Goal: Task Accomplishment & Management: Manage account settings

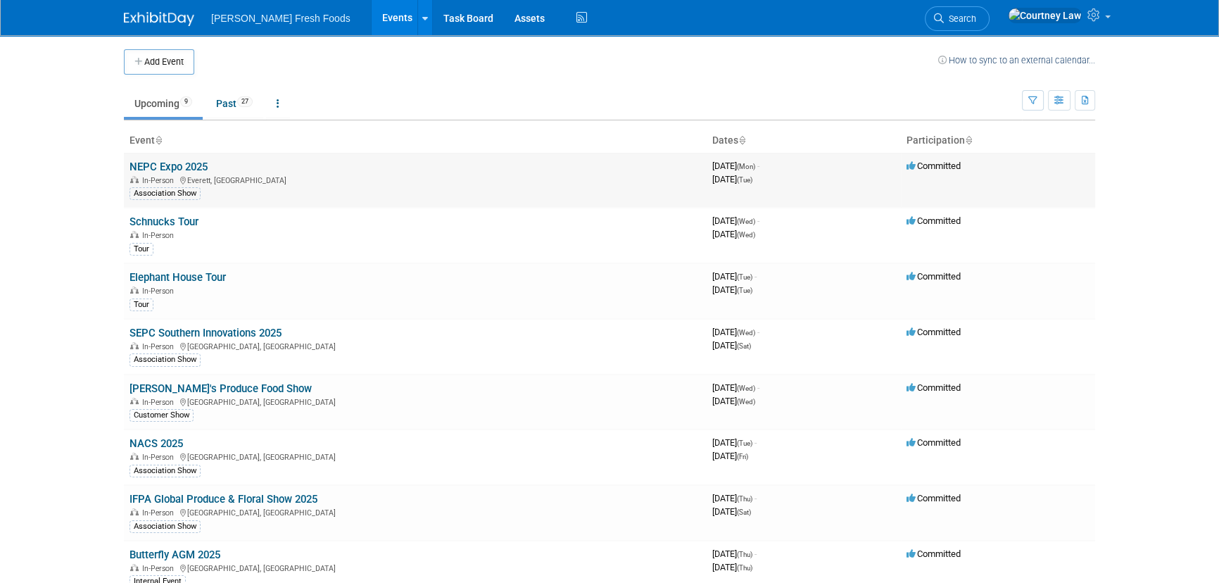
click at [202, 166] on link "NEPC Expo 2025" at bounding box center [168, 166] width 78 height 13
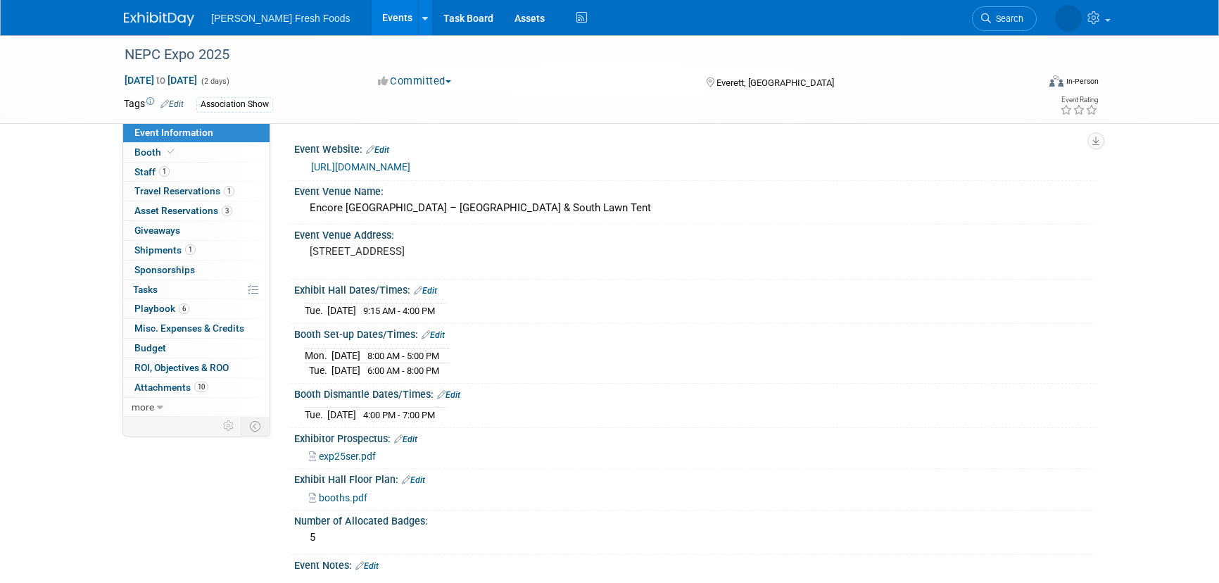
select select "Advanced Warehouse"
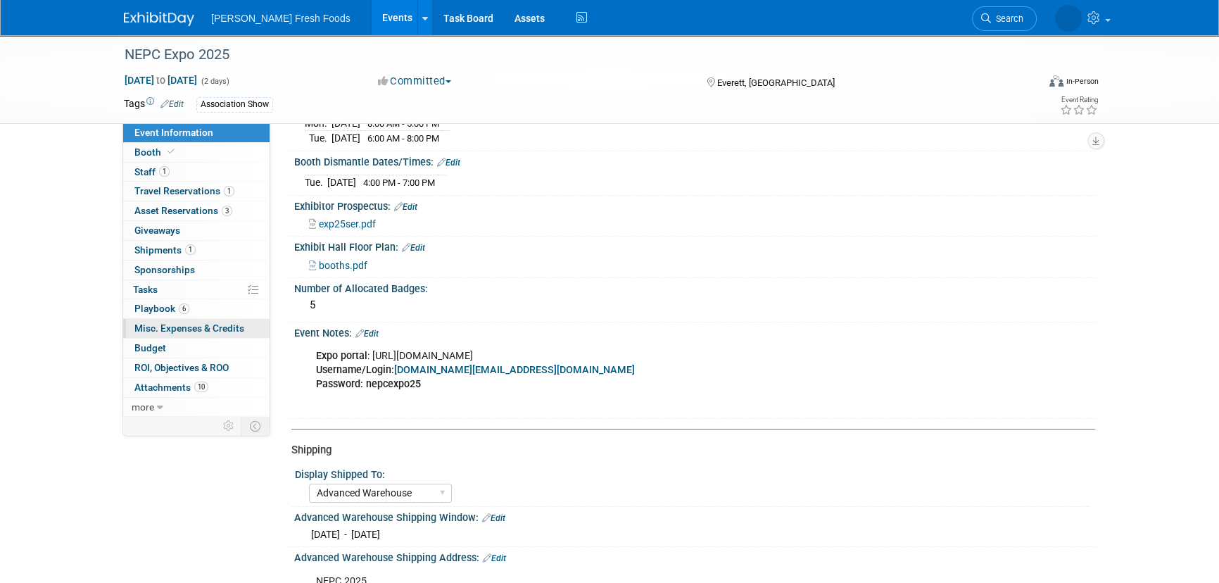
scroll to position [255, 0]
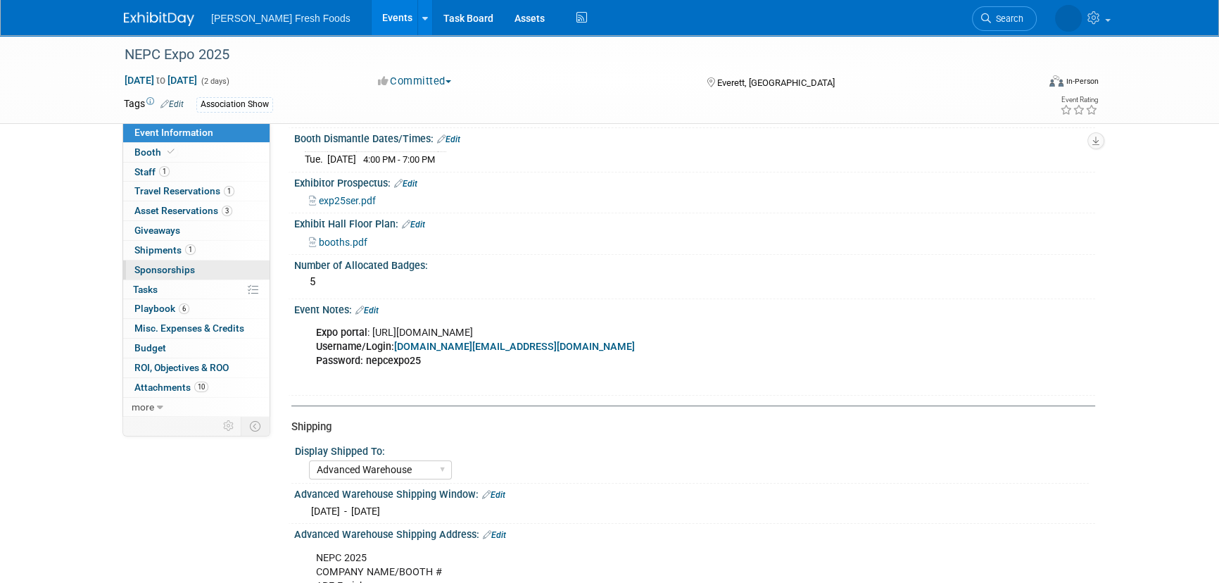
click at [185, 272] on span "Sponsorships 0" at bounding box center [164, 269] width 61 height 11
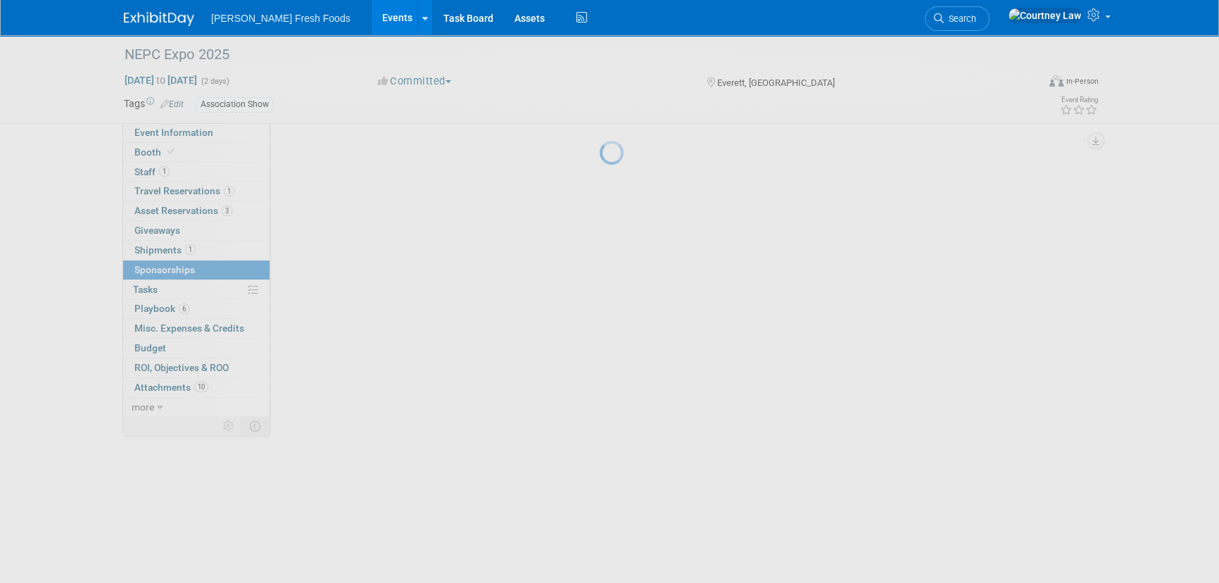
scroll to position [0, 0]
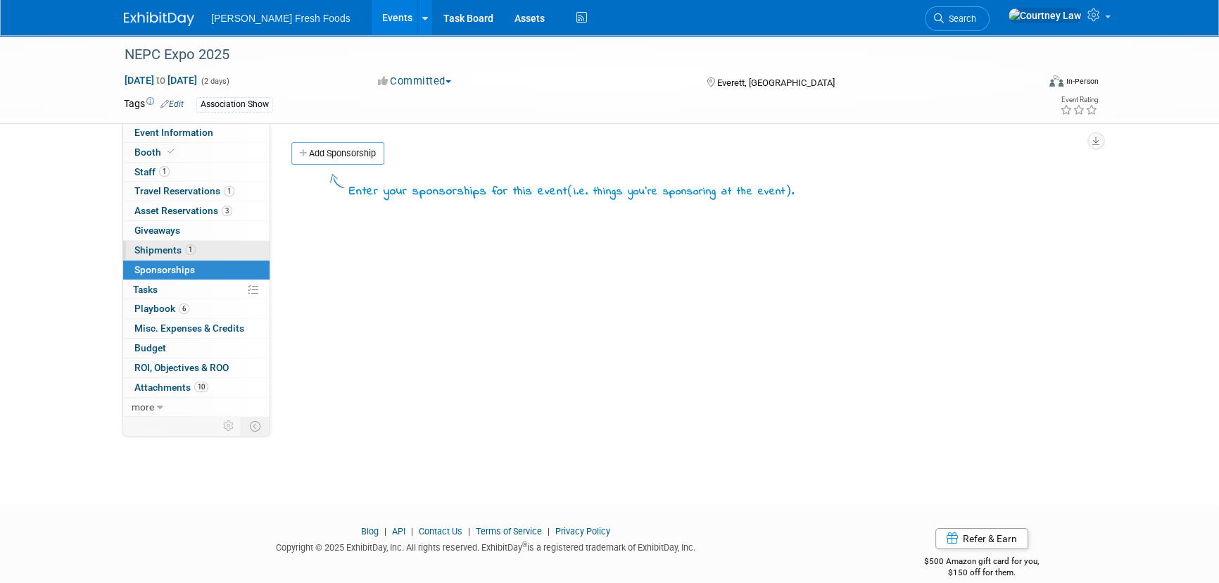
click at [176, 251] on span "Shipments 1" at bounding box center [164, 249] width 61 height 11
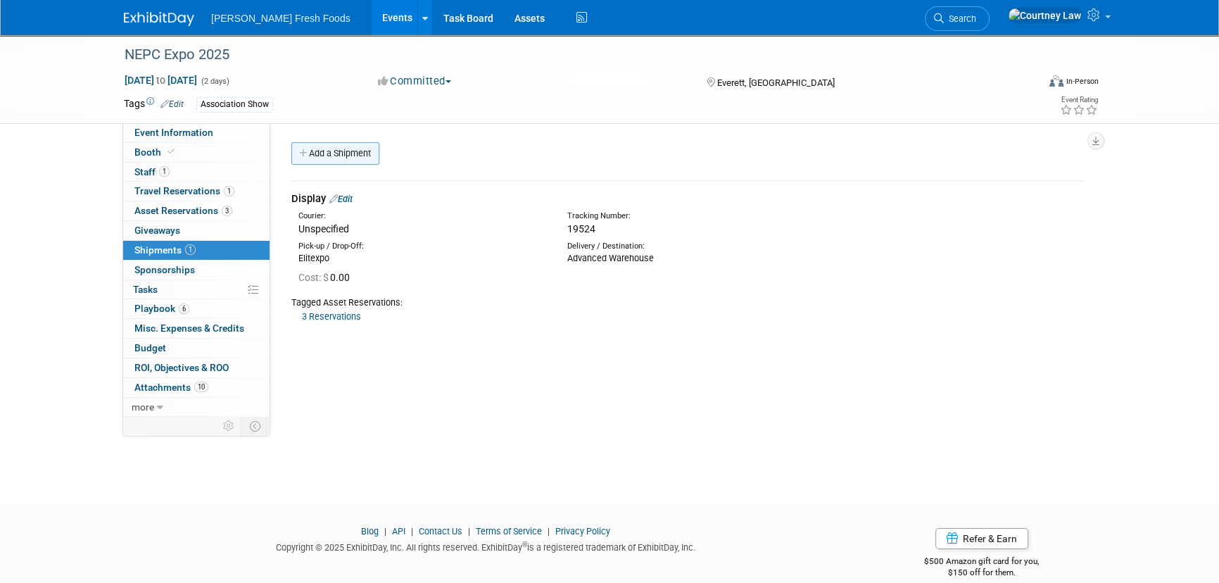
click at [361, 161] on link "Add a Shipment" at bounding box center [335, 153] width 88 height 23
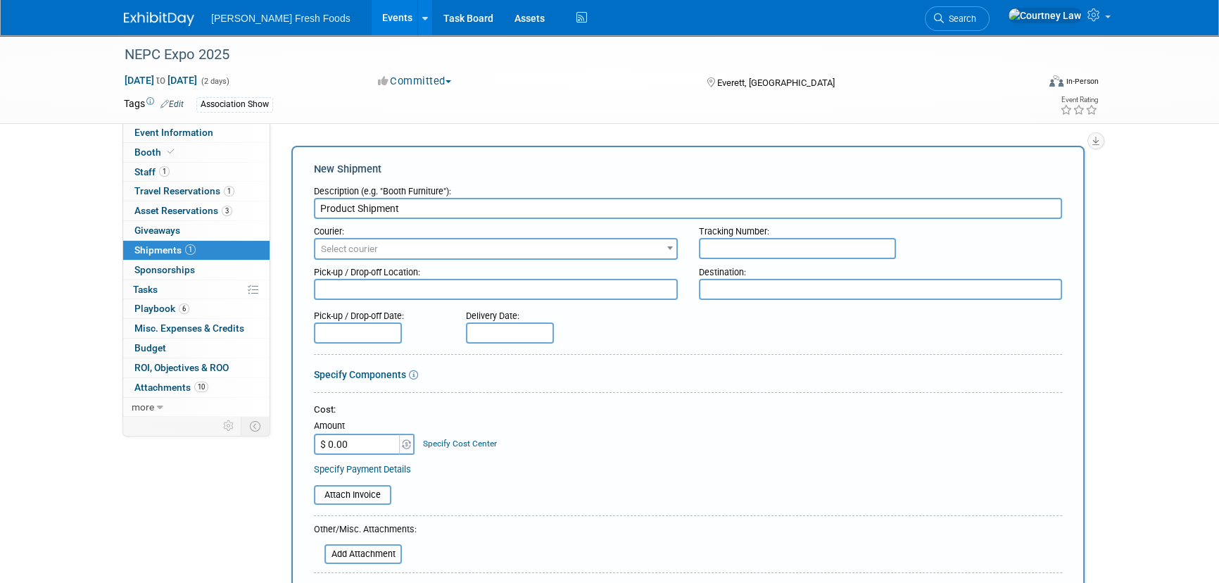
type input "Product Shipment"
click at [568, 288] on textarea at bounding box center [496, 289] width 364 height 21
type textarea "BFF Plant"
type textarea "D"
type textarea "Direct"
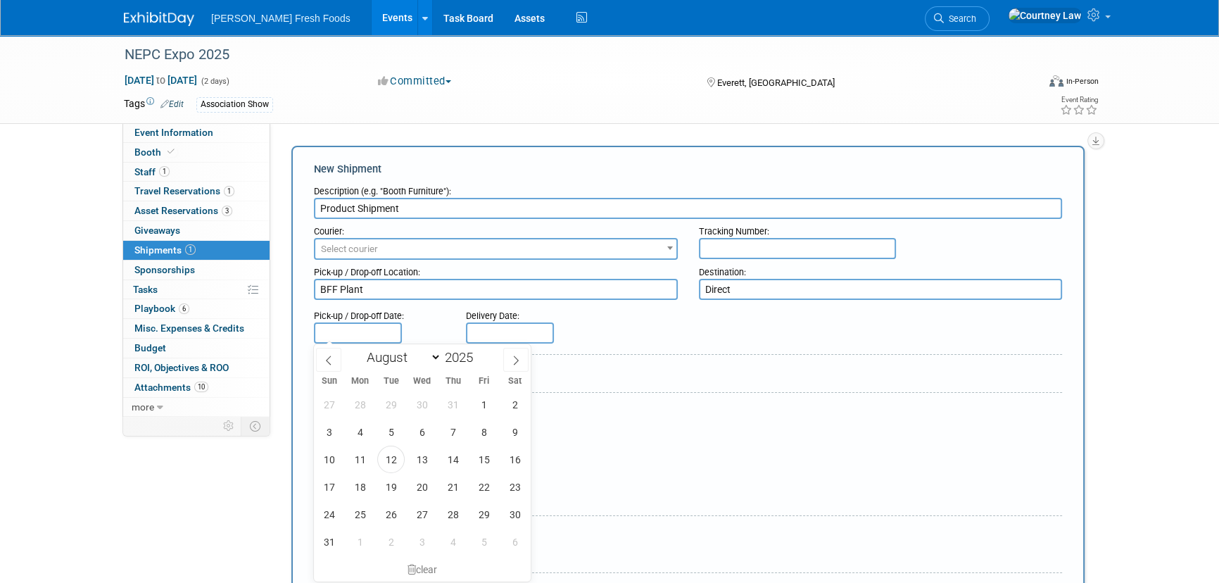
click at [595, 383] on form "Description (e.g. "Booth Furniture"): Product Shipment Courier: 007EX 17 Post S…" at bounding box center [688, 474] width 748 height 591
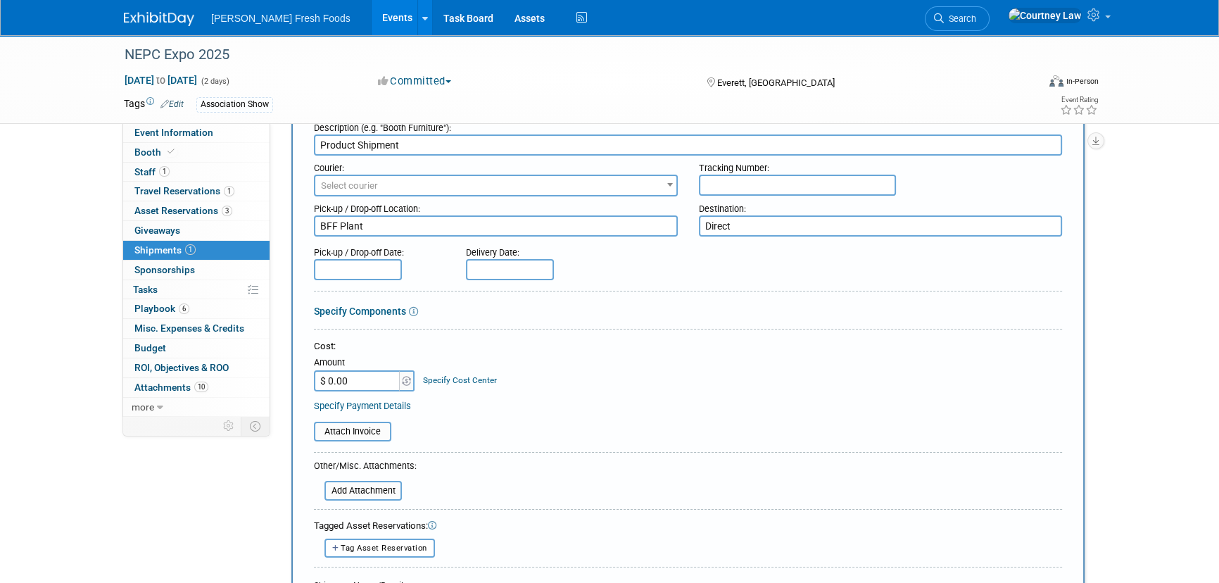
scroll to position [511, 0]
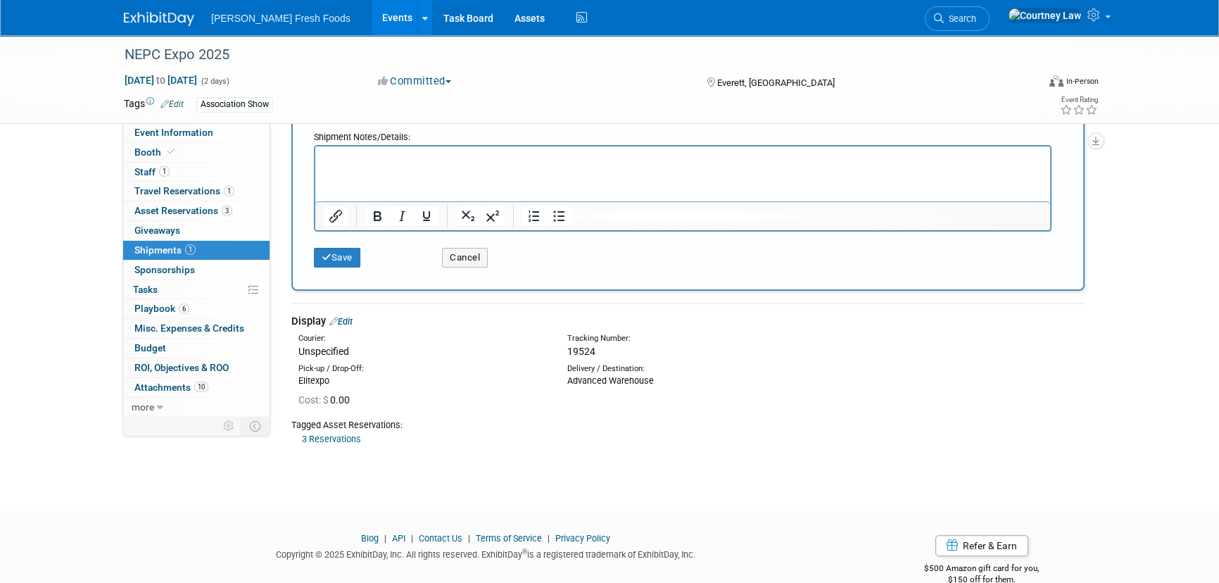
click at [372, 164] on p "Rich Text Area. Press ALT-0 for help." at bounding box center [683, 159] width 718 height 14
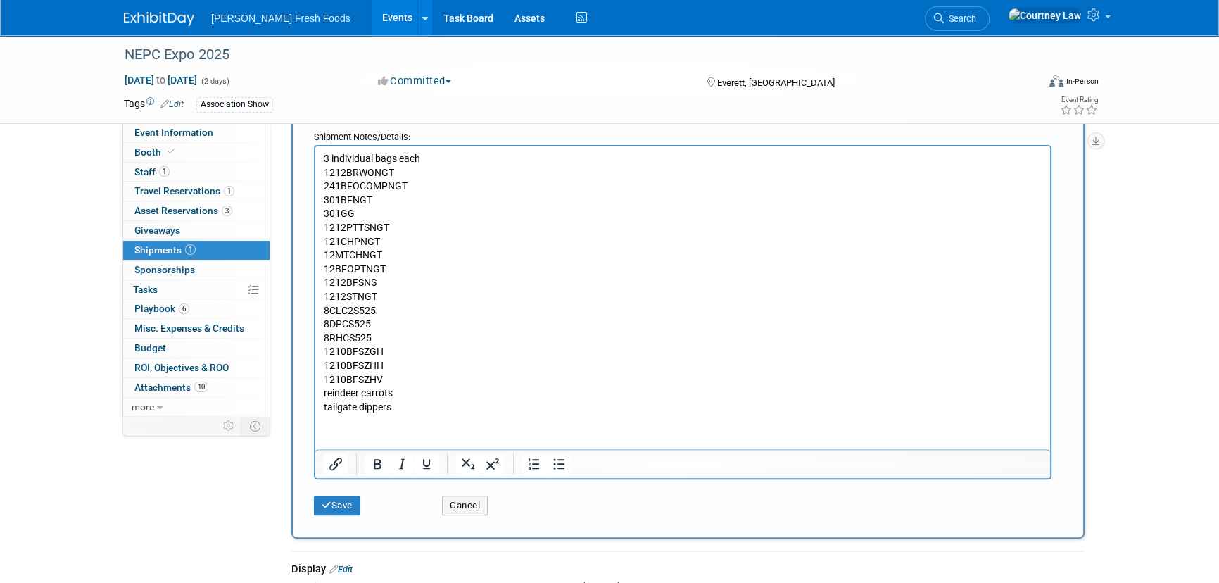
click at [372, 414] on html "3 individual bags each 1212BRWONGT 241BFOCOMPNGT 301BFNGT 301GG 1212PTTSNGT 121…" at bounding box center [682, 279] width 735 height 267
click at [402, 406] on p "tailgate dippers" at bounding box center [683, 407] width 718 height 14
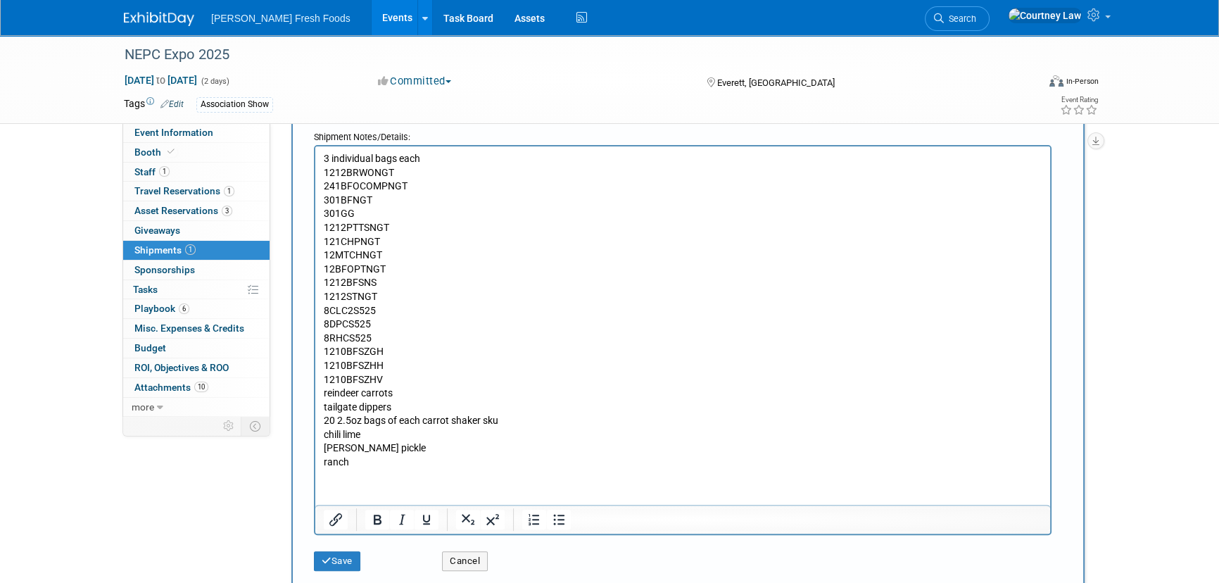
click at [416, 408] on p "tailgate dippers" at bounding box center [683, 407] width 718 height 14
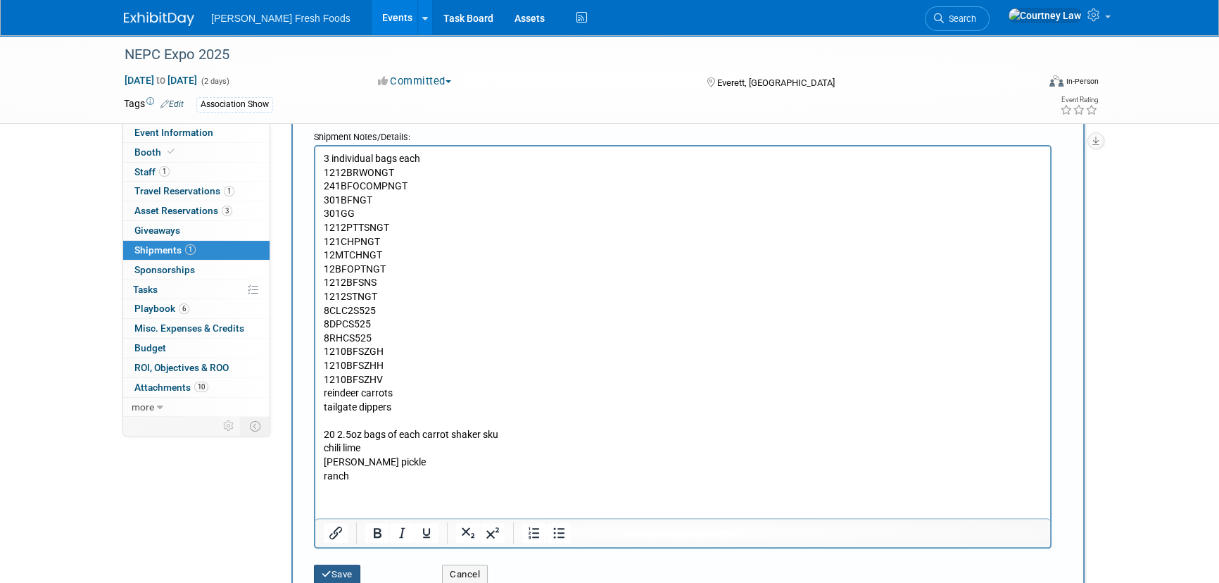
drag, startPoint x: 341, startPoint y: 568, endPoint x: 373, endPoint y: 533, distance: 47.8
click at [341, 568] on button "Save" at bounding box center [337, 574] width 46 height 20
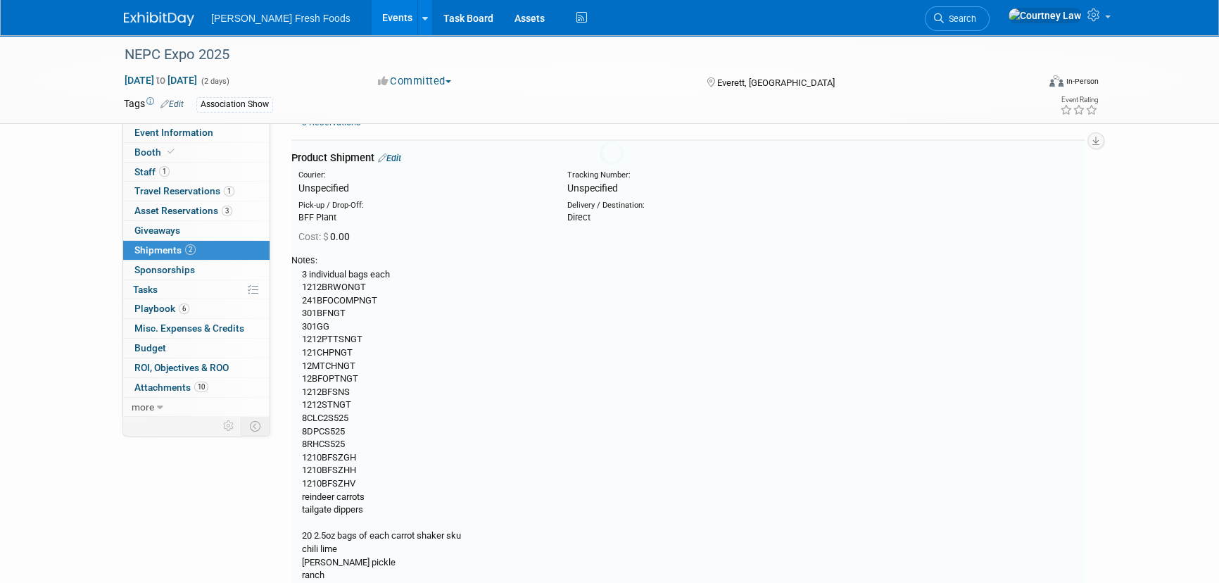
scroll to position [183, 0]
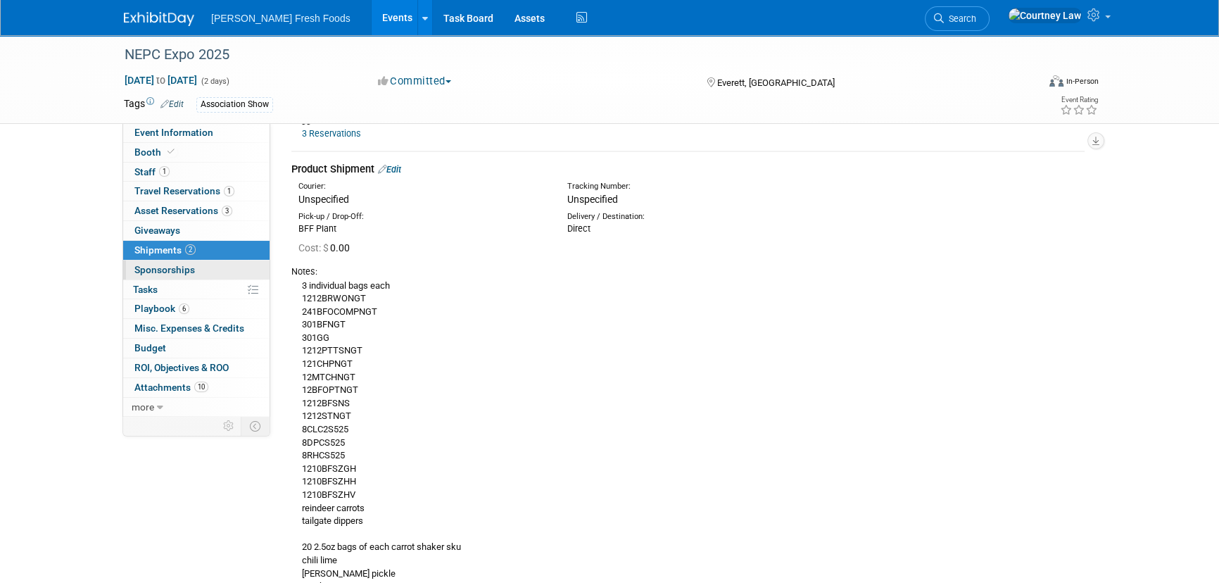
click at [201, 267] on link "0 Sponsorships 0" at bounding box center [196, 269] width 146 height 19
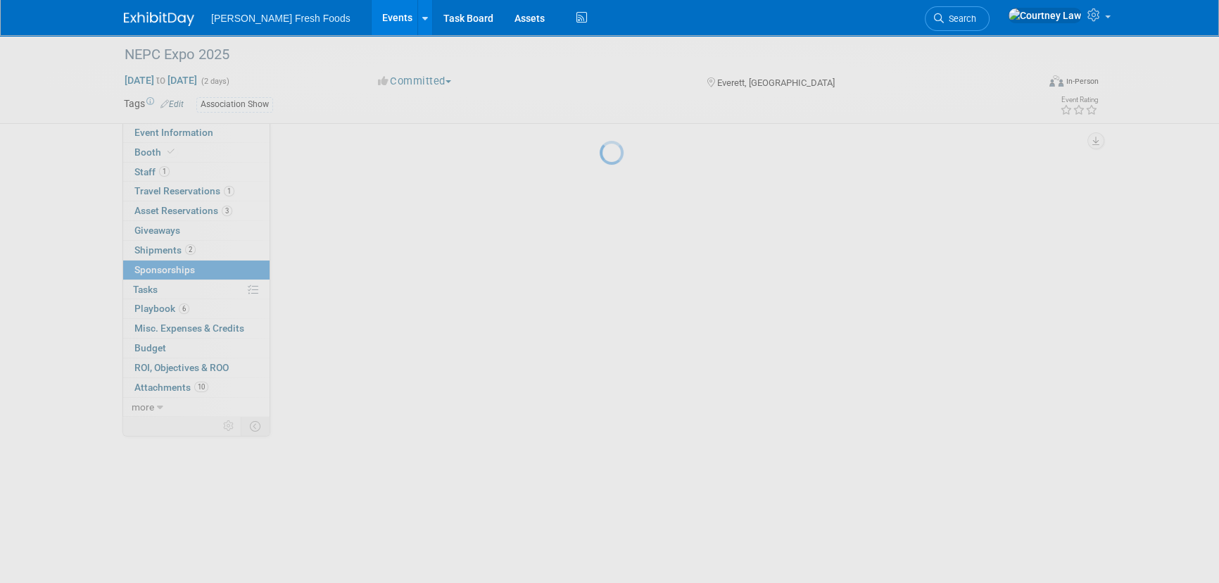
scroll to position [0, 0]
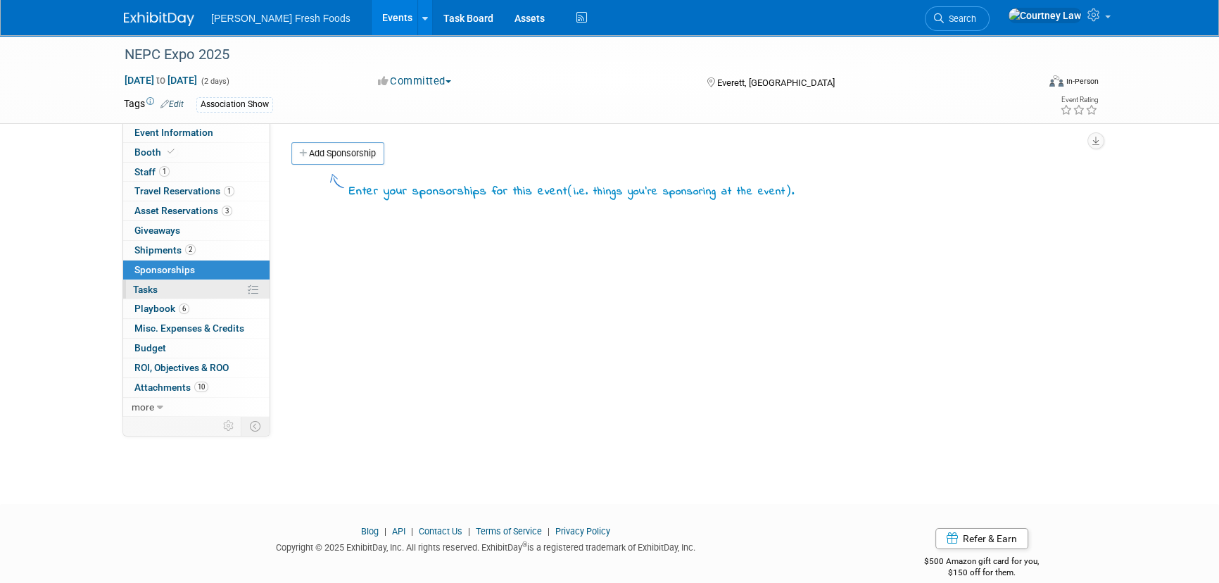
click at [195, 285] on link "0% Tasks 0%" at bounding box center [196, 289] width 146 height 19
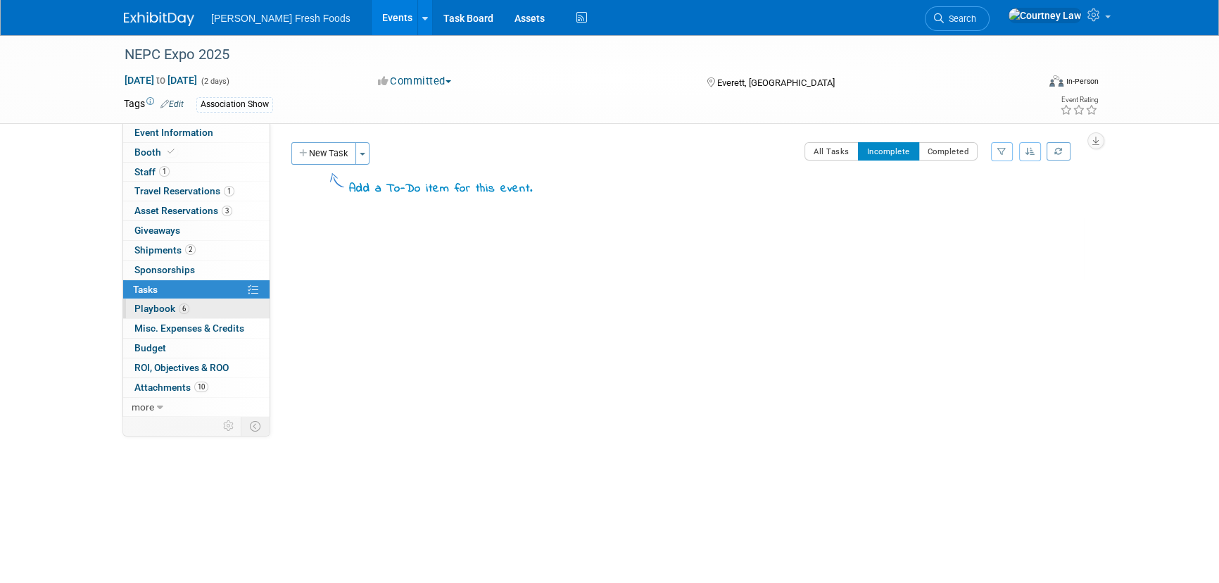
click at [192, 312] on link "6 Playbook 6" at bounding box center [196, 308] width 146 height 19
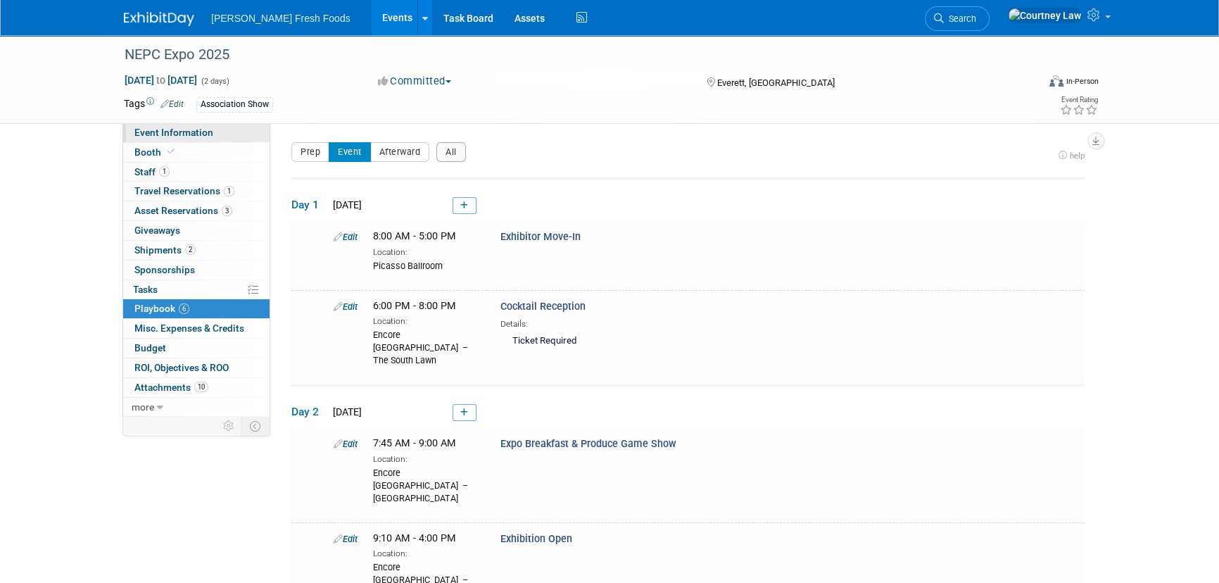
click at [215, 141] on link "Event Information" at bounding box center [196, 132] width 146 height 19
select select "Advanced Warehouse"
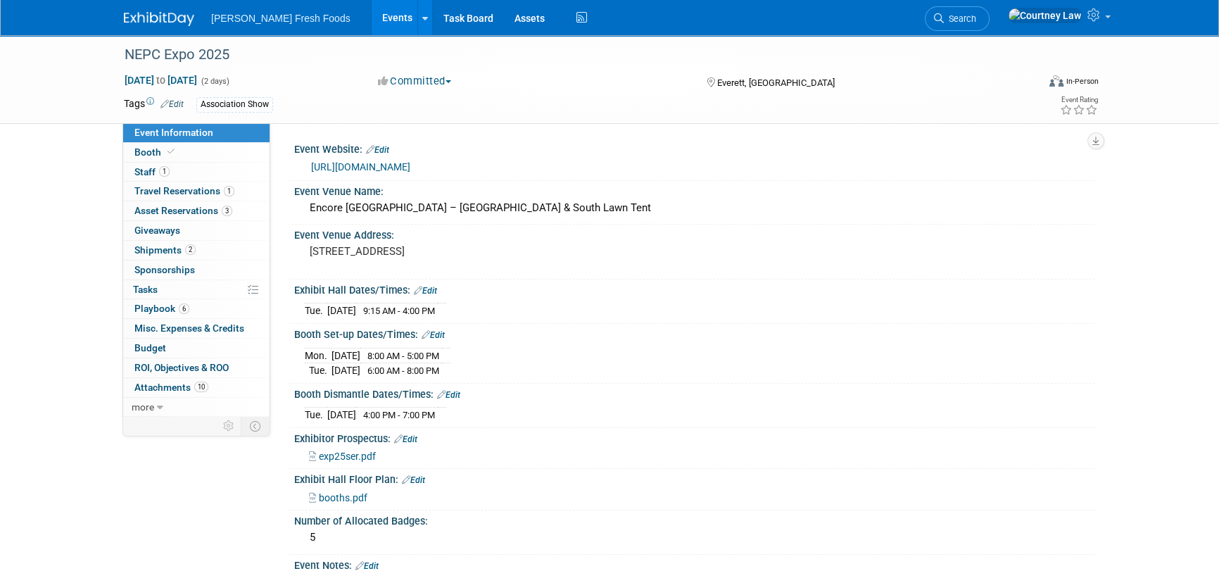
scroll to position [319, 0]
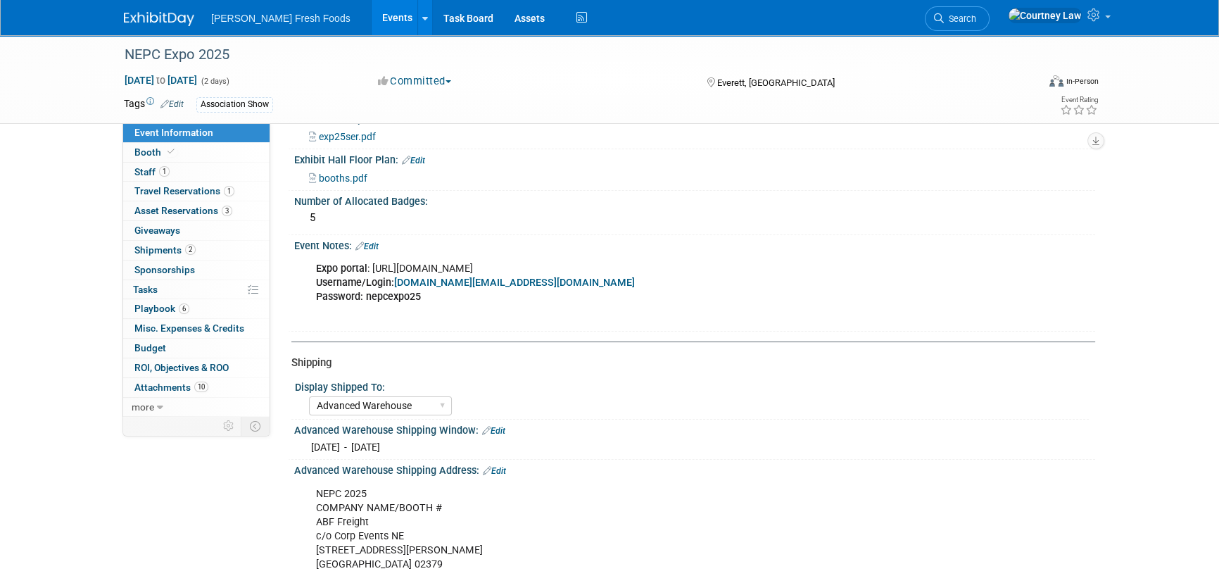
drag, startPoint x: 375, startPoint y: 265, endPoint x: 749, endPoint y: 260, distance: 373.6
click at [749, 260] on div "Expo portal : https://events.tpni.com/Attendee/ExhibitorLogin.Aspx?C=70016471&S…" at bounding box center [623, 290] width 634 height 70
drag, startPoint x: 749, startPoint y: 260, endPoint x: 378, endPoint y: 265, distance: 370.8
click at [378, 265] on div "Expo portal : https://events.tpni.com/Attendee/ExhibitorLogin.Aspx?C=70016471&S…" at bounding box center [623, 290] width 634 height 70
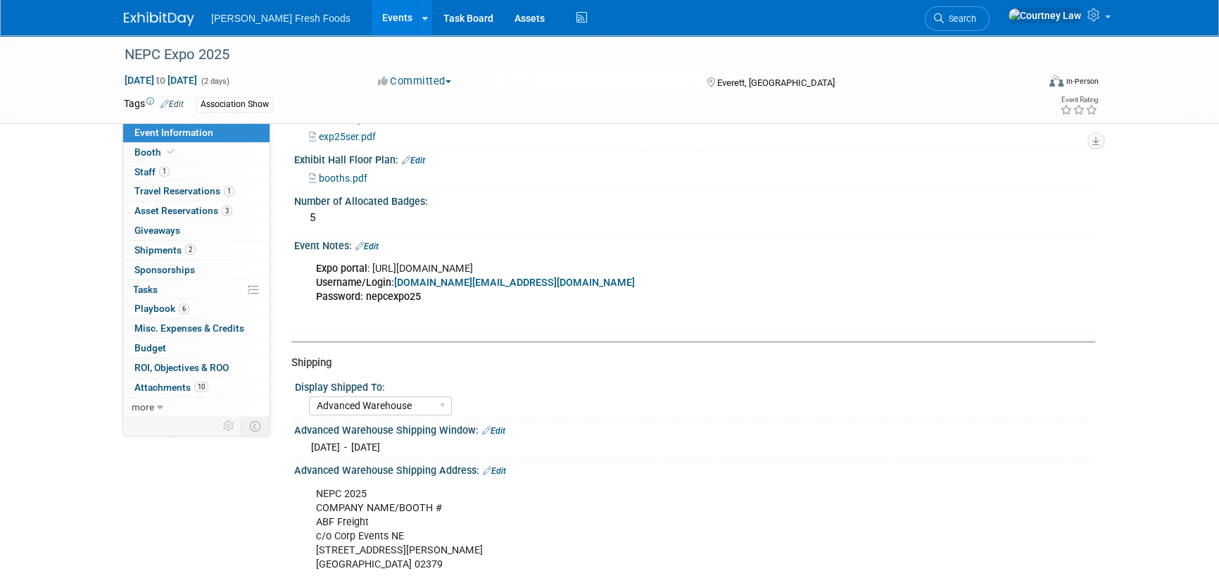
click at [376, 329] on div "Event Website: Edit https://www.newenglandproducecouncil.com/expo.html Event Ve…" at bounding box center [687, 376] width 793 height 1114
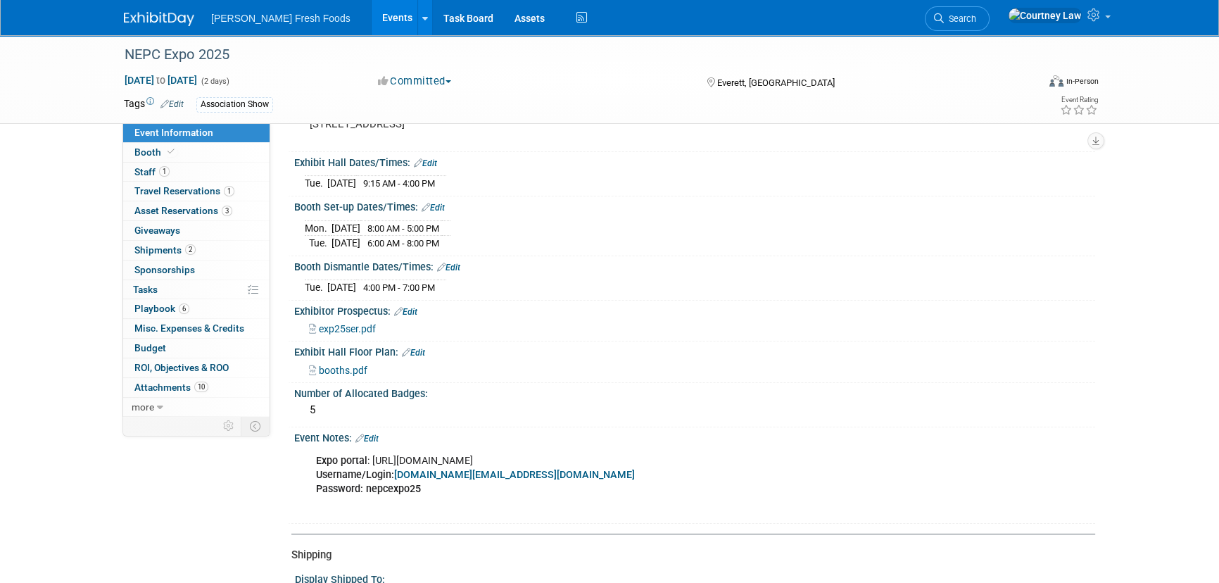
scroll to position [0, 0]
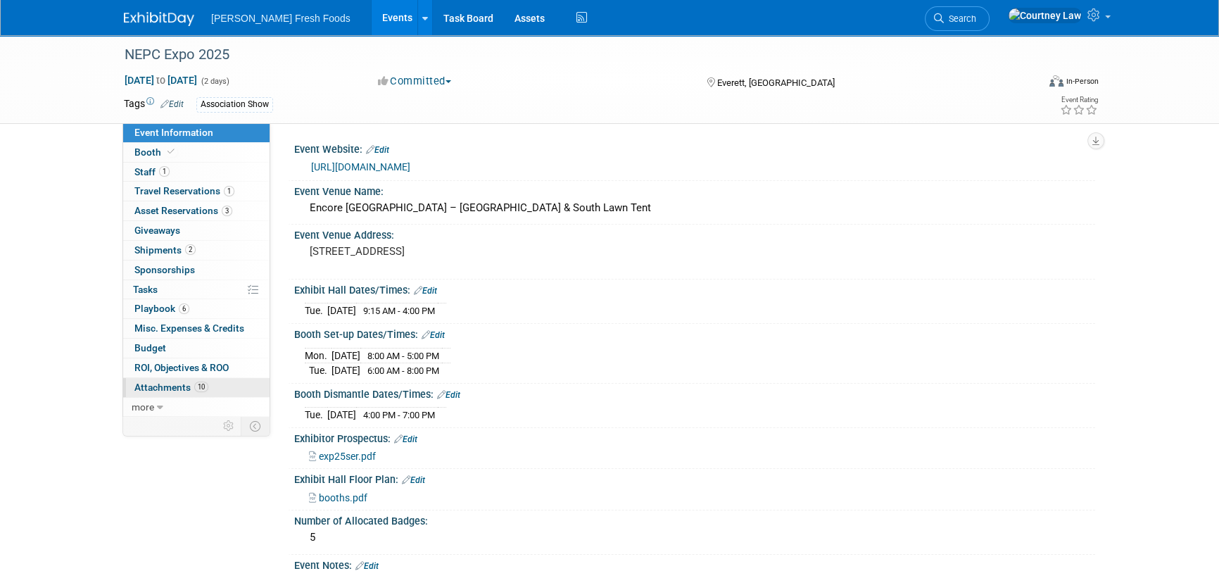
click at [166, 386] on span "Attachments 10" at bounding box center [171, 386] width 74 height 11
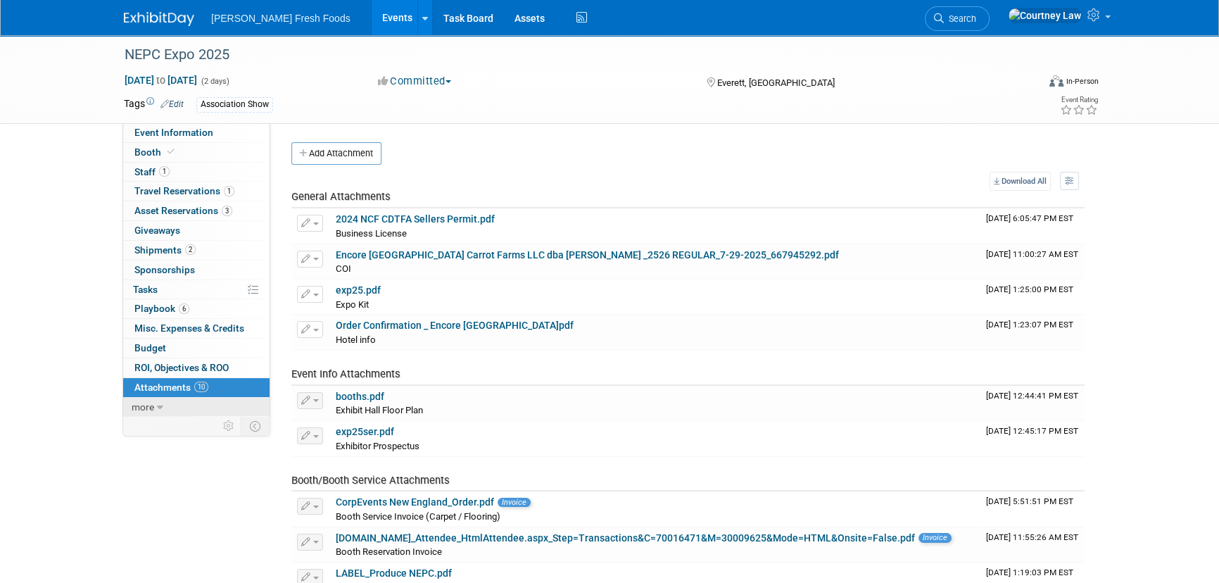
click at [167, 401] on link "more" at bounding box center [196, 407] width 146 height 19
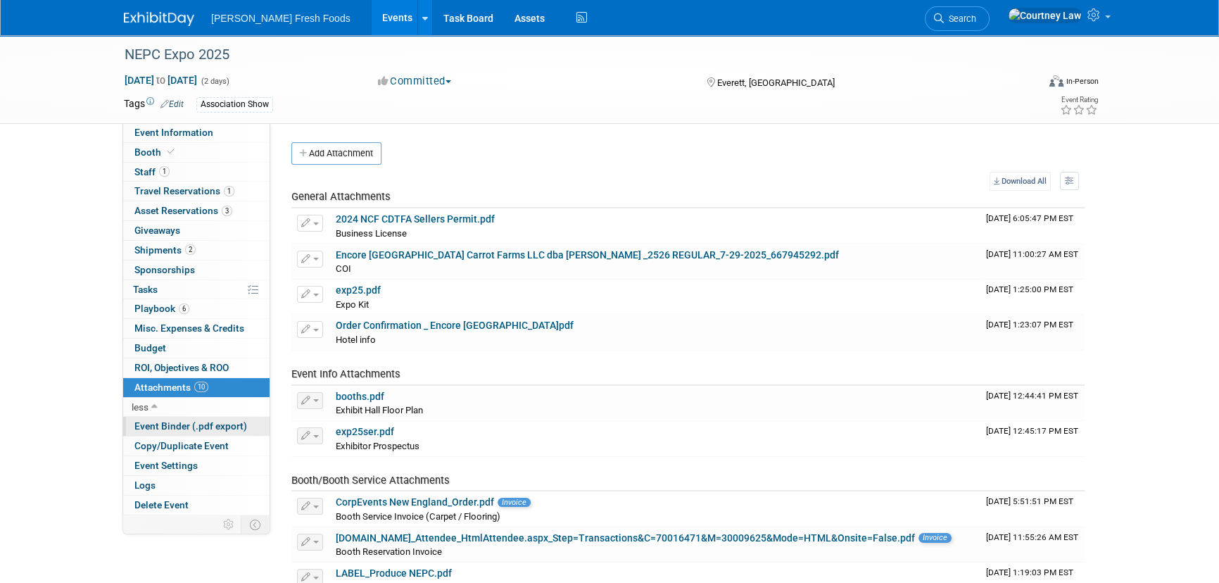
click at [165, 422] on span "Event Binder (.pdf export)" at bounding box center [190, 425] width 113 height 11
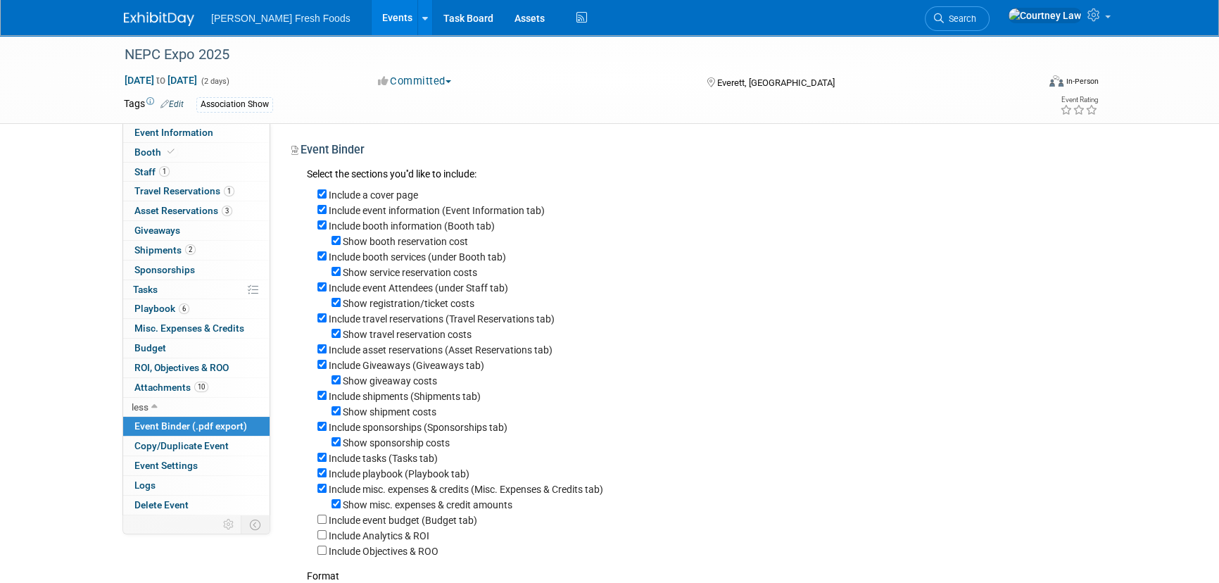
click at [393, 246] on label "Show booth reservation cost" at bounding box center [405, 241] width 125 height 11
click at [341, 245] on input "Show booth reservation cost" at bounding box center [335, 240] width 9 height 9
checkbox input "false"
drag, startPoint x: 393, startPoint y: 246, endPoint x: 393, endPoint y: 258, distance: 12.0
click at [393, 258] on div "Include a cover page Include event information (Event Information tab) Include …" at bounding box center [695, 370] width 777 height 375
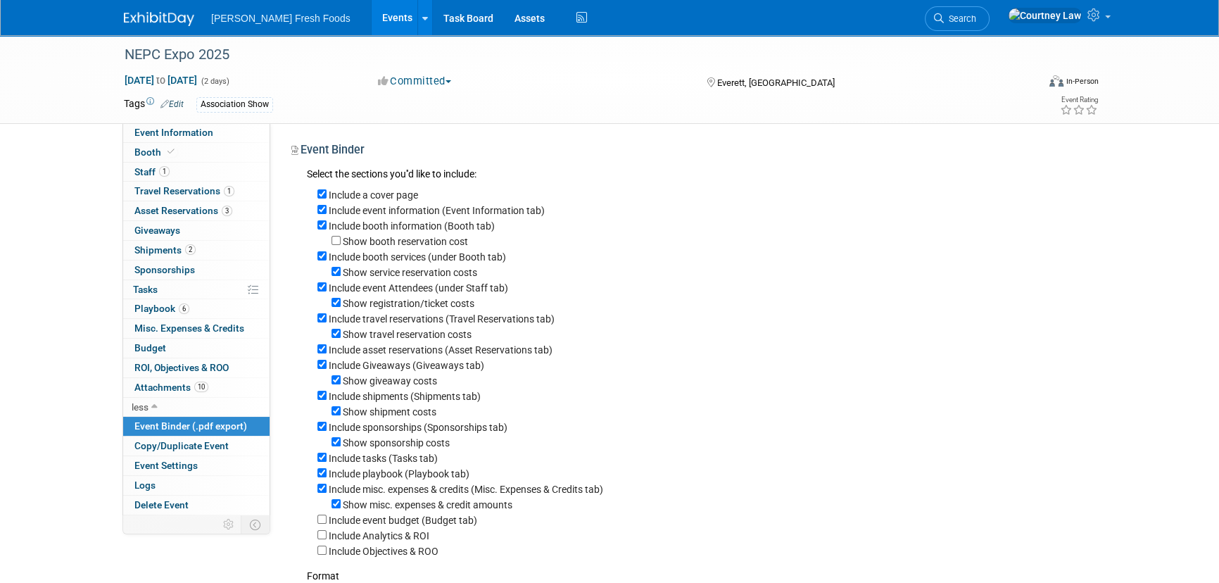
click at [556, 262] on div "Include booth services (under Booth tab)" at bounding box center [700, 255] width 767 height 15
click at [421, 270] on label "Show service reservation costs" at bounding box center [410, 272] width 134 height 11
click at [341, 270] on input "Show service reservation costs" at bounding box center [335, 271] width 9 height 9
checkbox input "false"
click at [414, 309] on label "Show registration/ticket costs" at bounding box center [409, 303] width 132 height 11
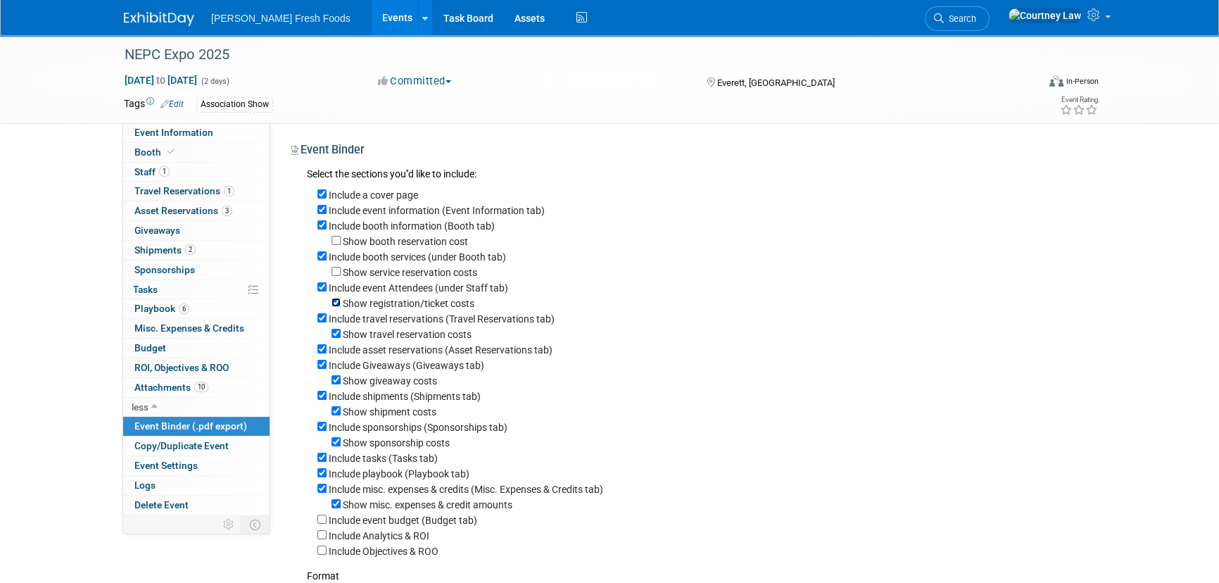
click at [341, 307] on input "Show registration/ticket costs" at bounding box center [335, 302] width 9 height 9
checkbox input "false"
click at [397, 353] on label "Include asset reservations (Asset Reservations tab)" at bounding box center [441, 349] width 224 height 11
click at [326, 353] on input "Include asset reservations (Asset Reservations tab)" at bounding box center [321, 348] width 9 height 9
checkbox input "false"
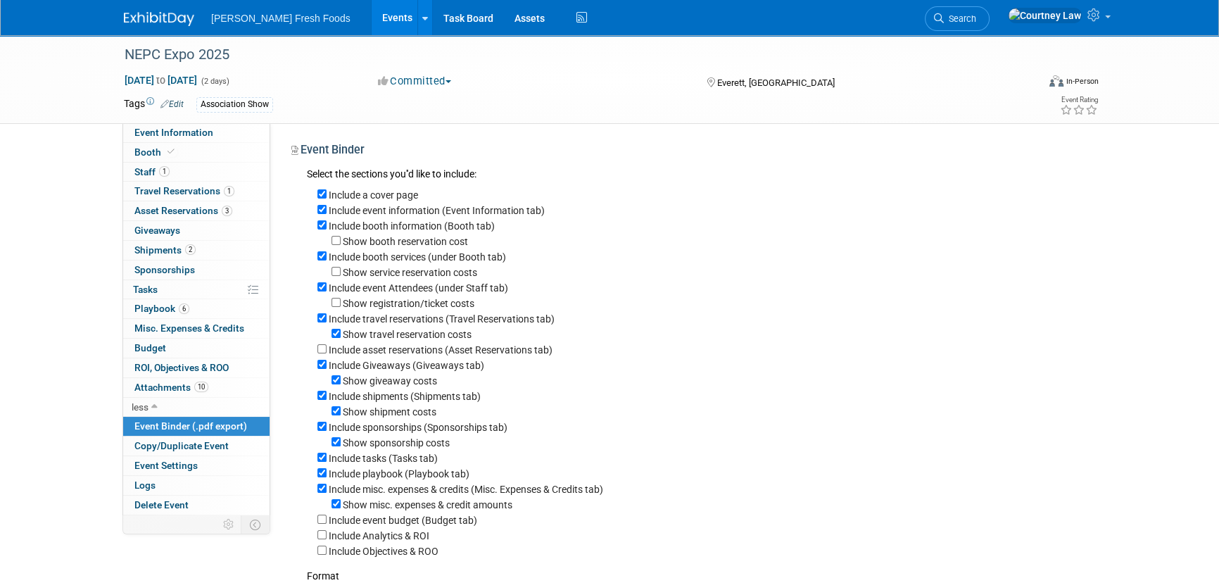
click at [332, 367] on label "Include Giveaways (Giveaways tab)" at bounding box center [406, 365] width 155 height 11
click at [326, 367] on input "Include Giveaways (Giveaways tab)" at bounding box center [321, 364] width 9 height 9
checkbox input "false"
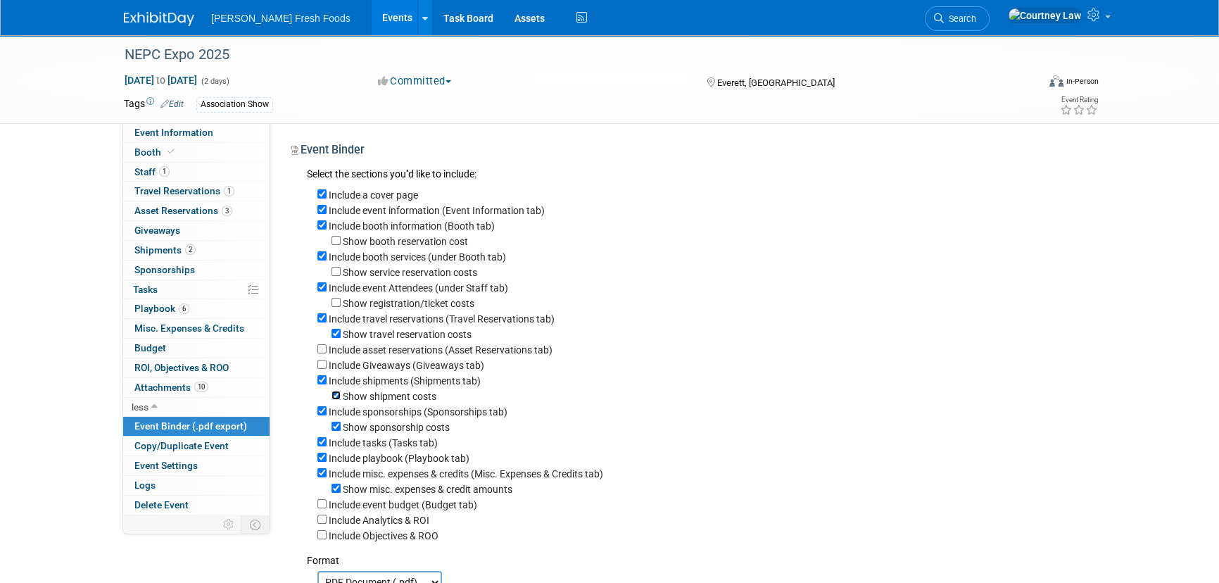
click at [335, 395] on input "Show shipment costs" at bounding box center [335, 394] width 9 height 9
checkbox input "false"
click at [331, 417] on label "Include sponsorships (Sponsorships tab)" at bounding box center [418, 411] width 179 height 11
click at [326, 415] on input "Include sponsorships (Sponsorships tab)" at bounding box center [321, 410] width 9 height 9
checkbox input "false"
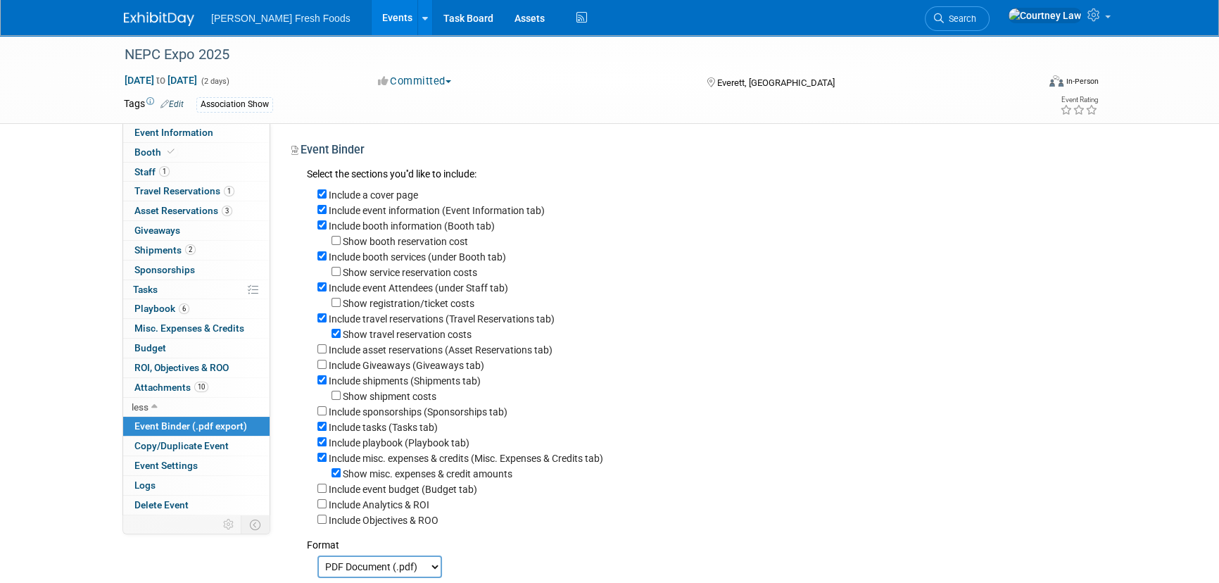
click at [333, 433] on label "Include tasks (Tasks tab)" at bounding box center [383, 426] width 109 height 11
click at [326, 431] on input "Include tasks (Tasks tab)" at bounding box center [321, 425] width 9 height 9
checkbox input "false"
click at [330, 462] on label "Include misc. expenses & credits (Misc. Expenses & Credits tab)" at bounding box center [466, 457] width 274 height 11
click at [326, 462] on input "Include misc. expenses & credits (Misc. Expenses & Credits tab)" at bounding box center [321, 456] width 9 height 9
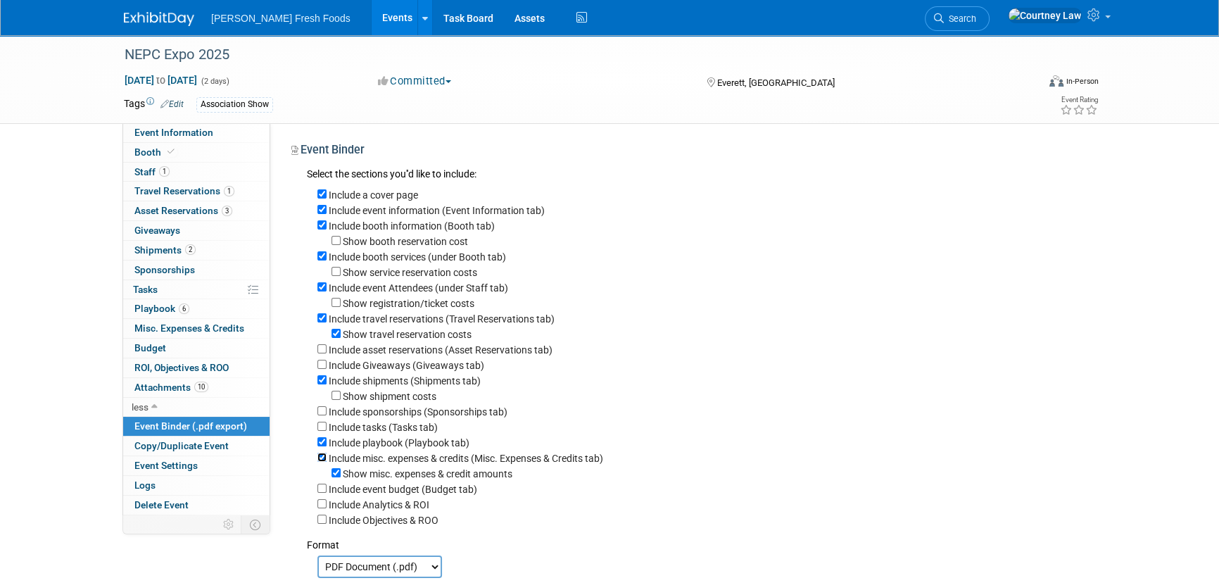
checkbox input "false"
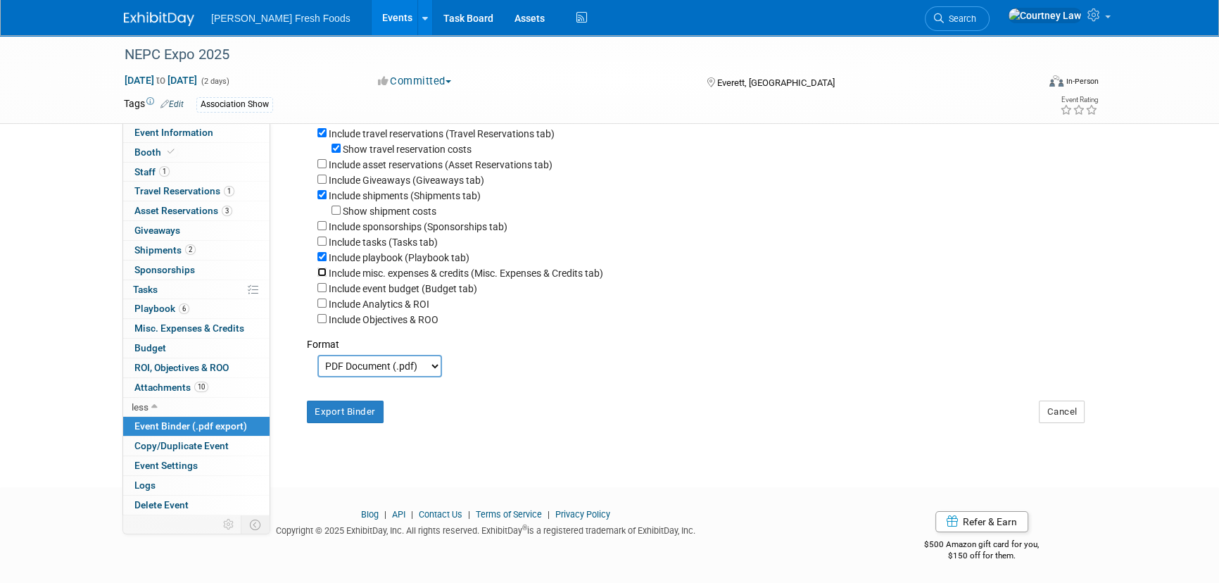
scroll to position [191, 0]
click at [356, 417] on button "Export Binder" at bounding box center [345, 409] width 77 height 23
click at [352, 156] on label "Include asset reservations (Asset Reservations tab)" at bounding box center [441, 161] width 224 height 11
click at [326, 156] on input "Include asset reservations (Asset Reservations tab)" at bounding box center [321, 160] width 9 height 9
checkbox input "true"
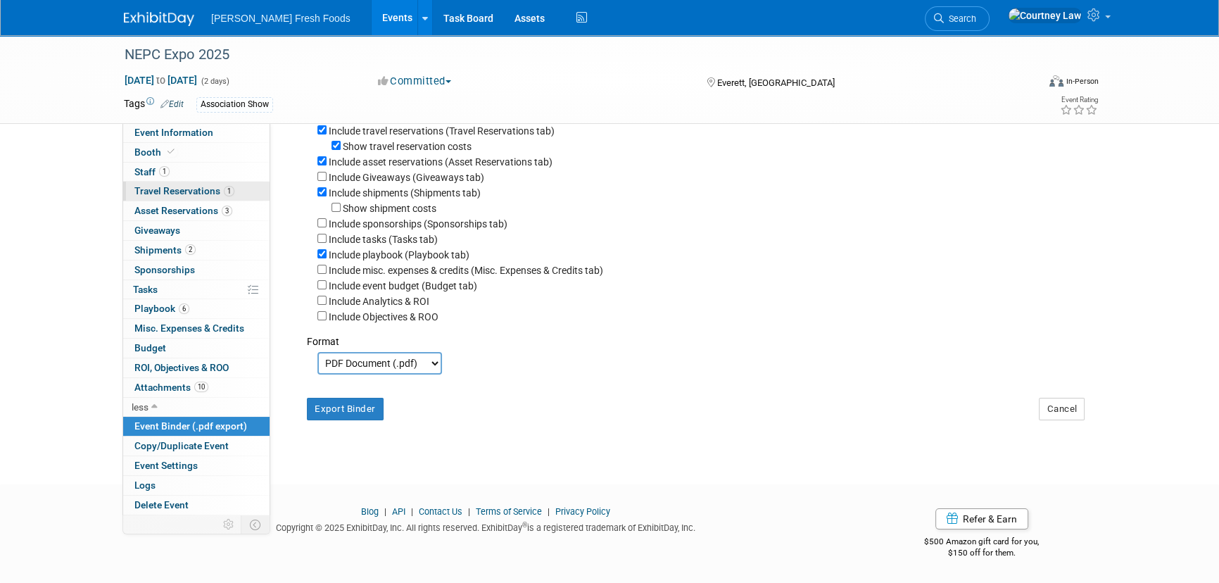
click at [161, 196] on span "Travel Reservations 1" at bounding box center [184, 190] width 100 height 11
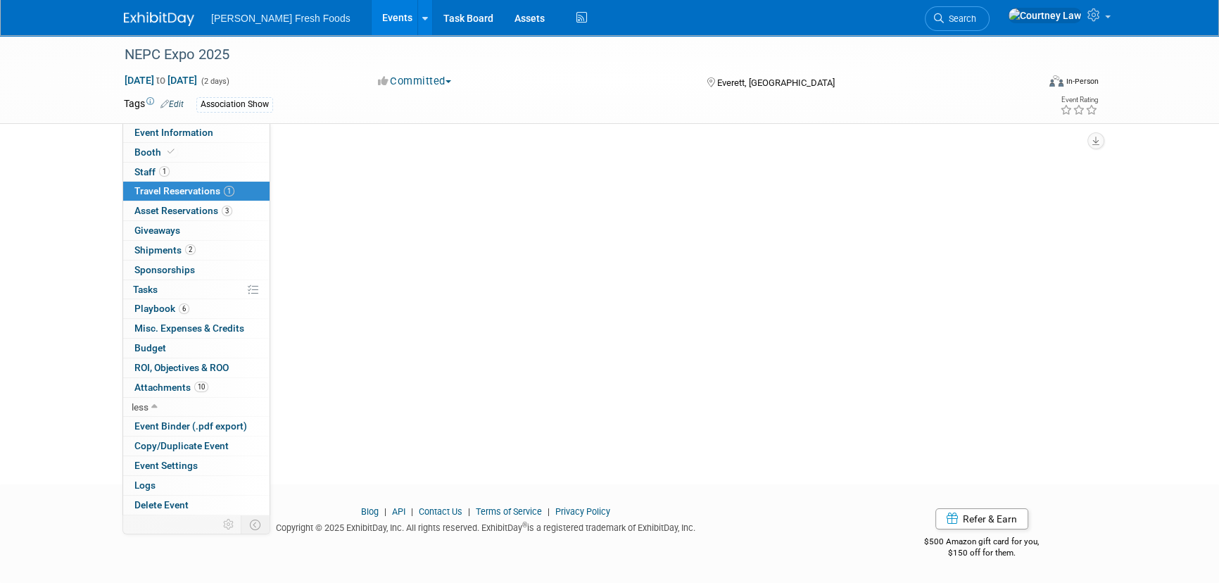
scroll to position [0, 0]
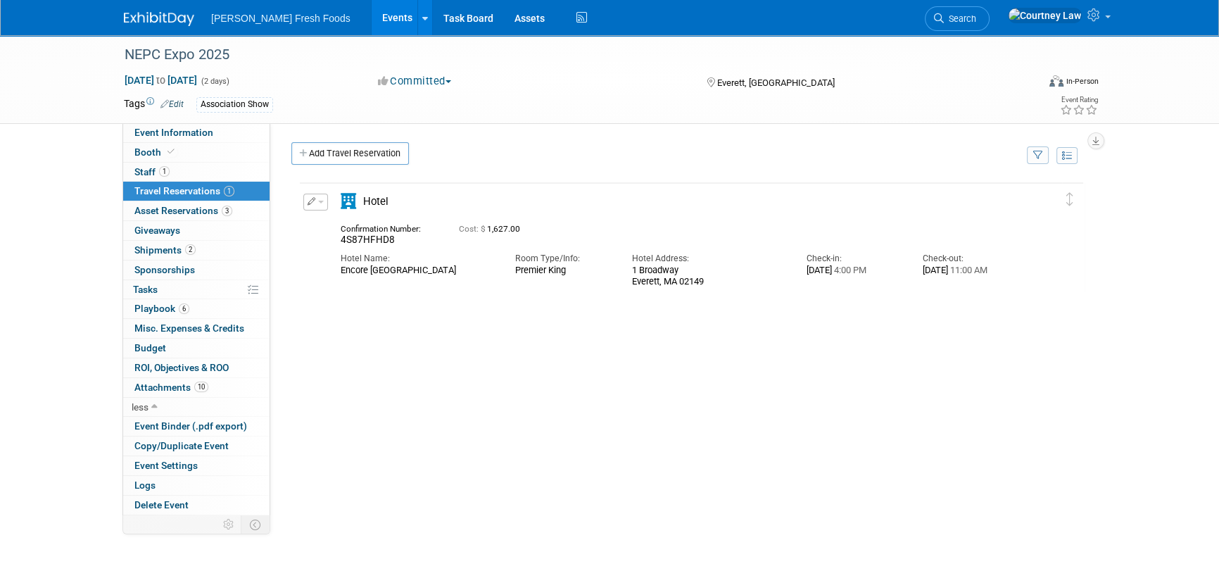
click at [309, 197] on icon "button" at bounding box center [311, 201] width 8 height 8
click at [325, 225] on button "Edit Reservation" at bounding box center [363, 226] width 119 height 20
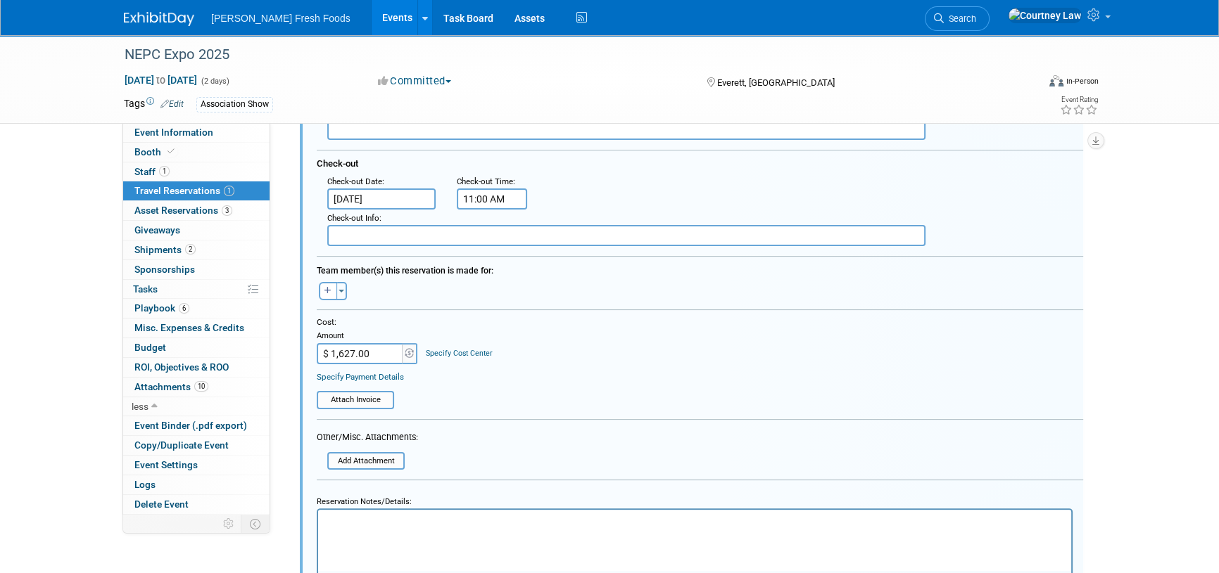
scroll to position [343, 0]
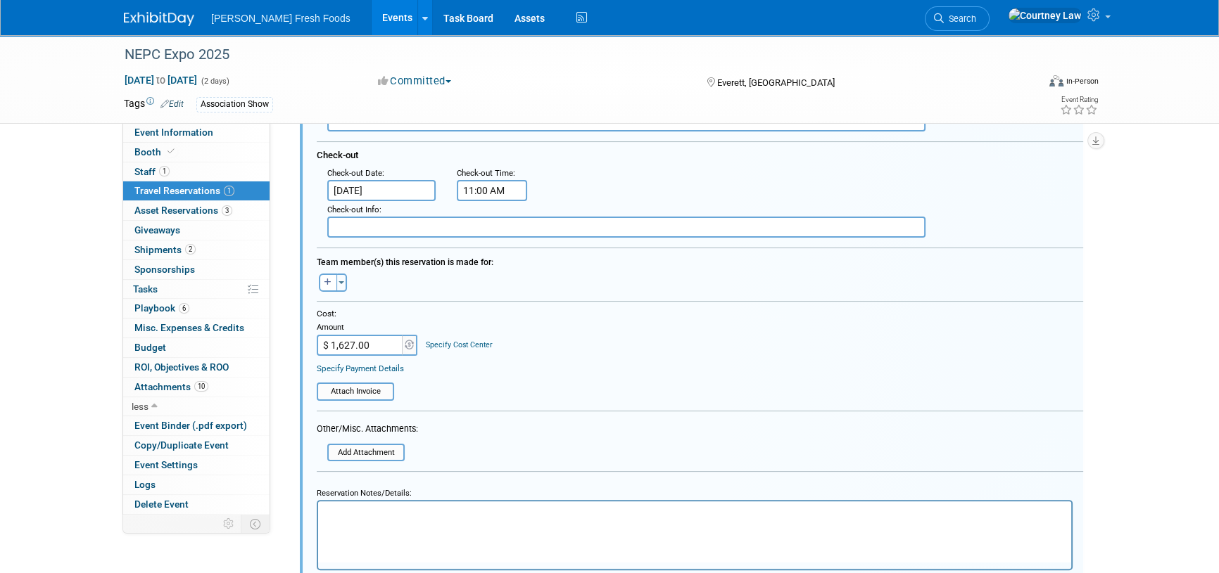
click at [339, 337] on input "$ 1,627.00" at bounding box center [361, 345] width 88 height 21
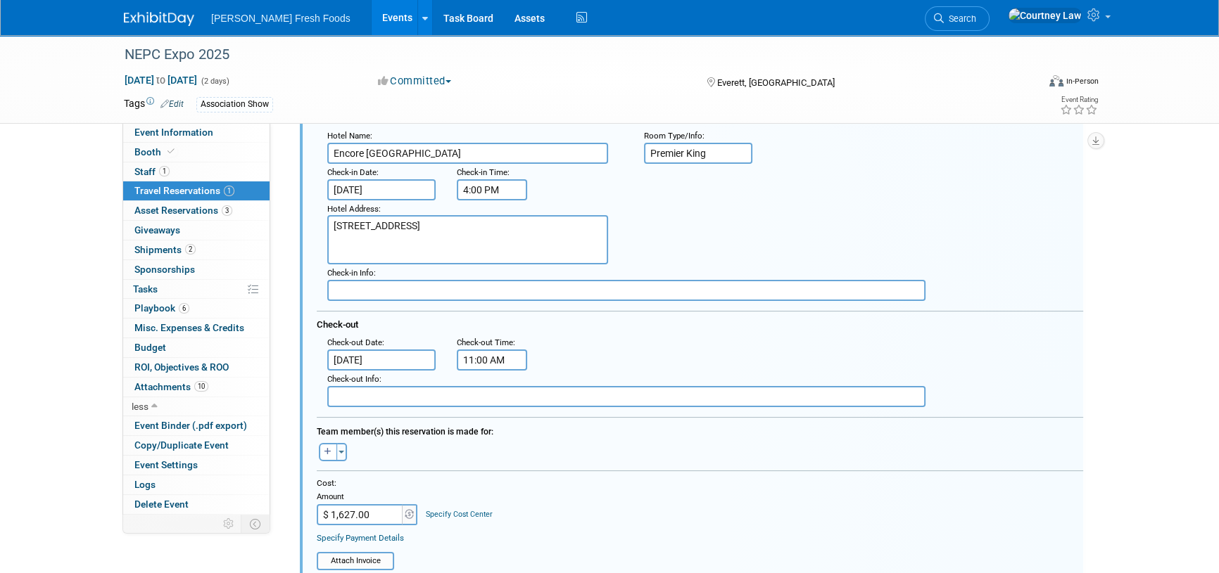
scroll to position [151, 0]
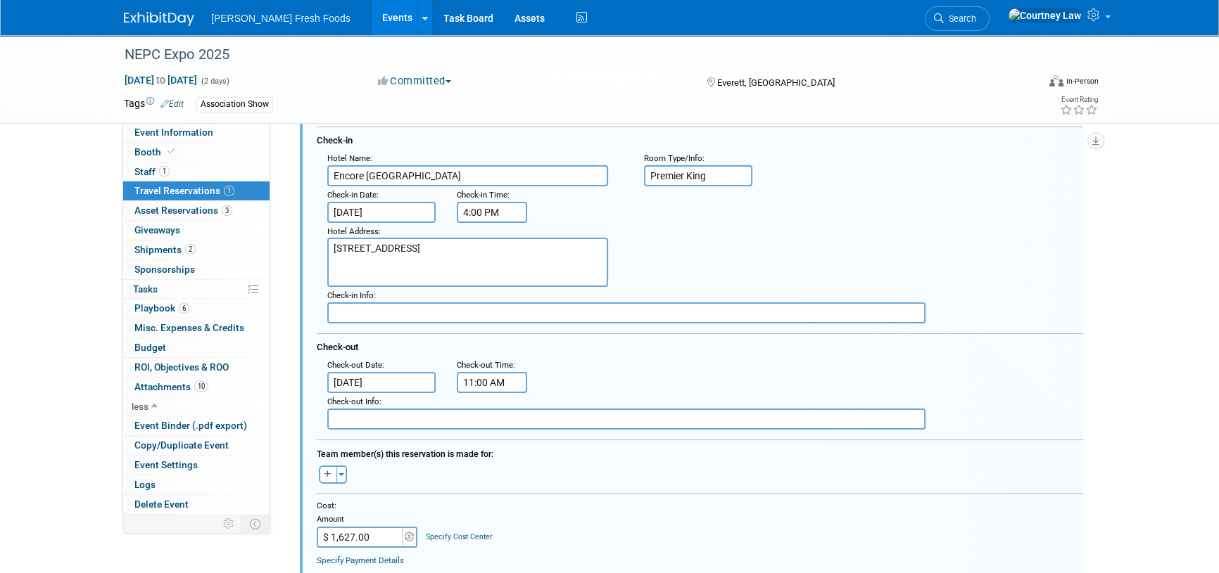
click at [326, 531] on input "$ 1,627.00" at bounding box center [361, 537] width 88 height 21
type input "$ 1,084.00"
click at [459, 480] on div "Amanda remove Amy remove Andrew remove" at bounding box center [699, 473] width 787 height 22
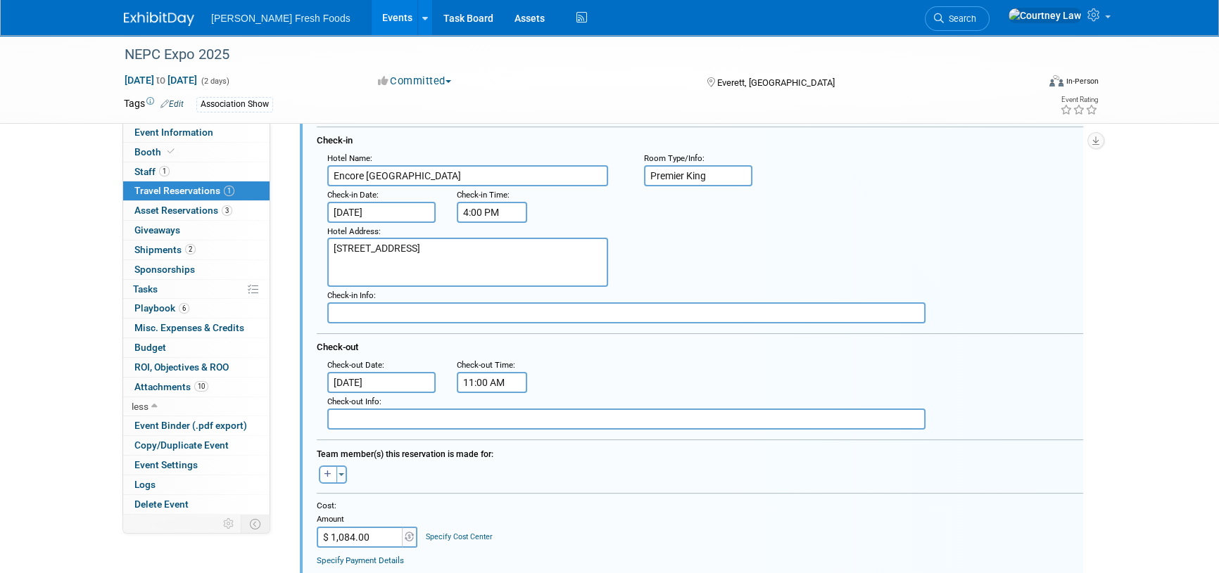
click at [387, 215] on input "Aug 17, 2025" at bounding box center [381, 212] width 108 height 21
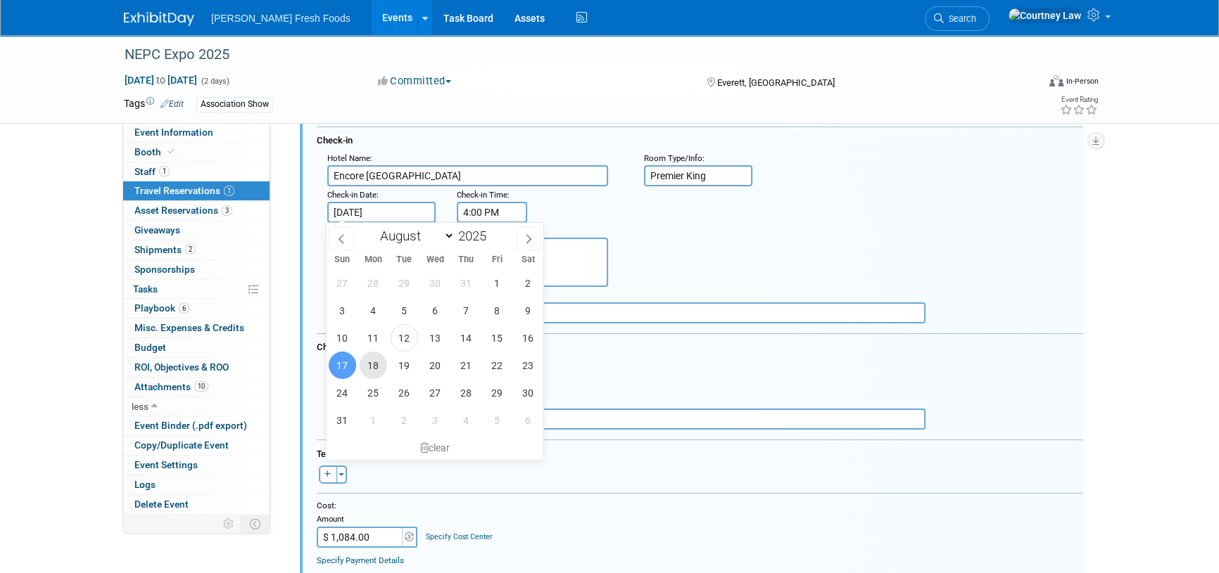
click at [383, 369] on span "18" at bounding box center [373, 365] width 27 height 27
type input "Aug 18, 2025"
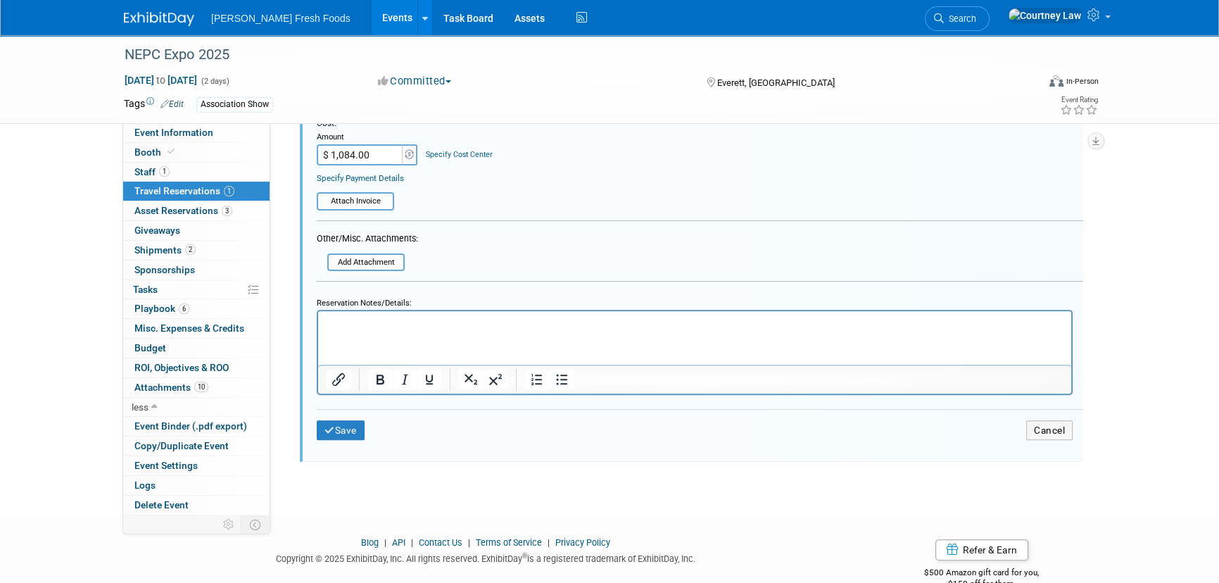
scroll to position [535, 0]
click at [343, 435] on div "Save Cancel" at bounding box center [700, 428] width 766 height 42
click at [343, 429] on button "Save" at bounding box center [341, 429] width 48 height 20
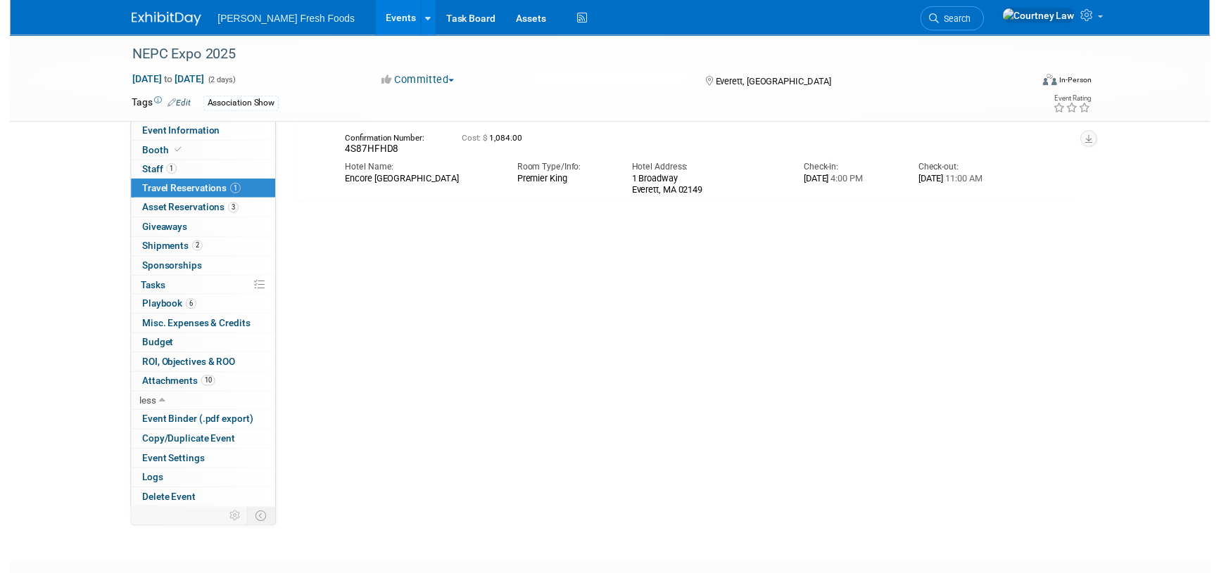
scroll to position [23, 0]
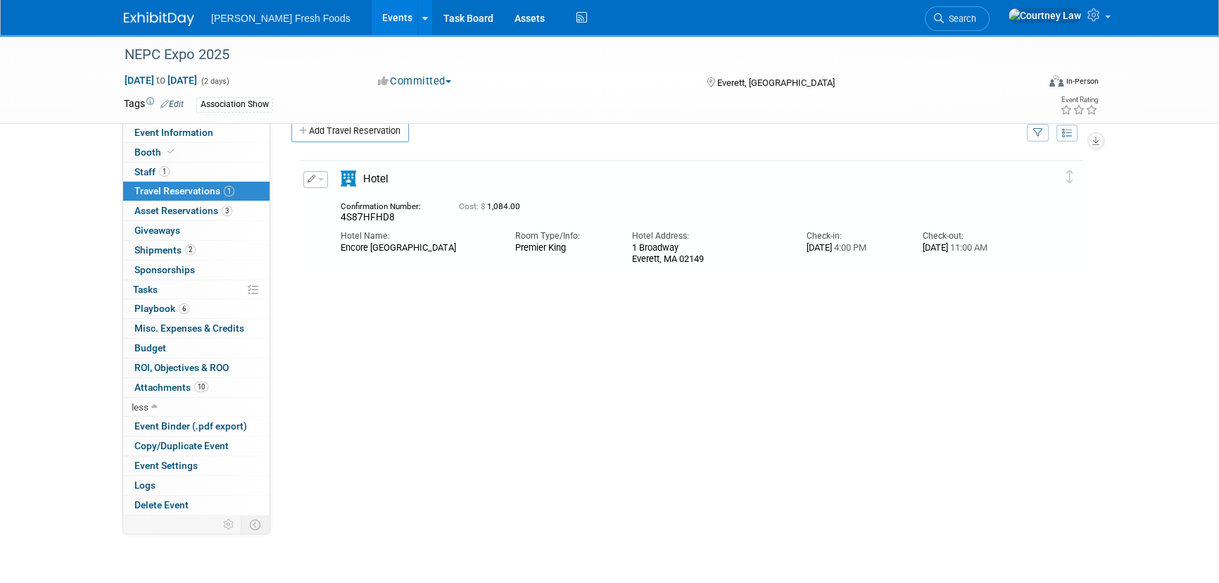
click at [296, 185] on div "Delete Reservation 4S87HFHD8" at bounding box center [687, 214] width 793 height 113
click at [305, 179] on button "button" at bounding box center [315, 179] width 25 height 17
click at [314, 194] on button "Edit Reservation" at bounding box center [363, 203] width 119 height 20
select select "76c59006-45f3-4f5e-b323-9ef80027dc9e"
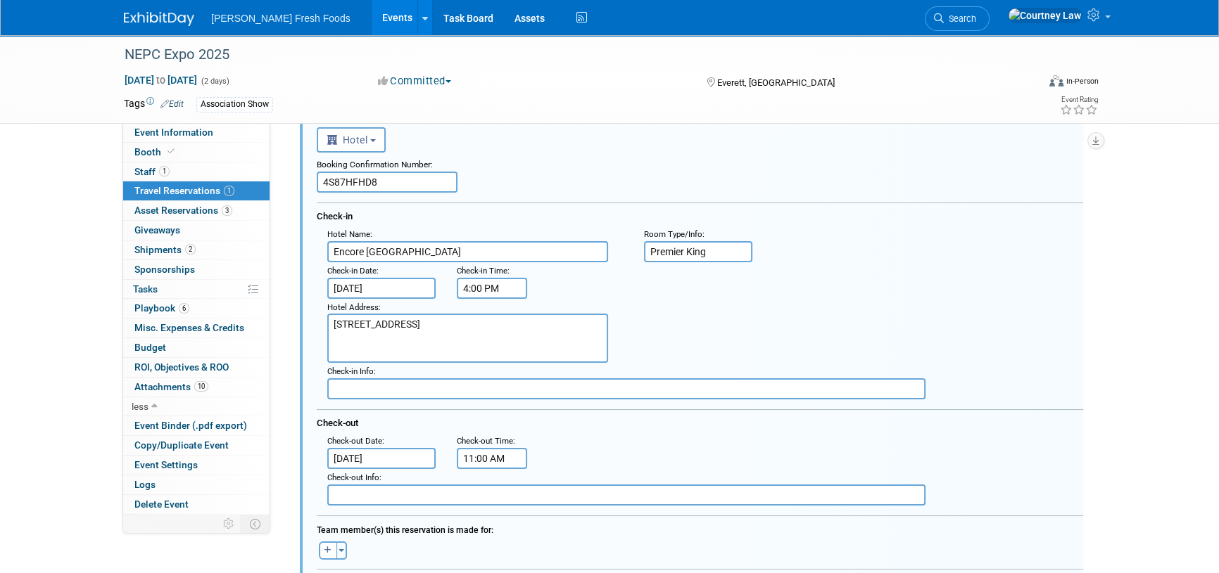
scroll to position [279, 0]
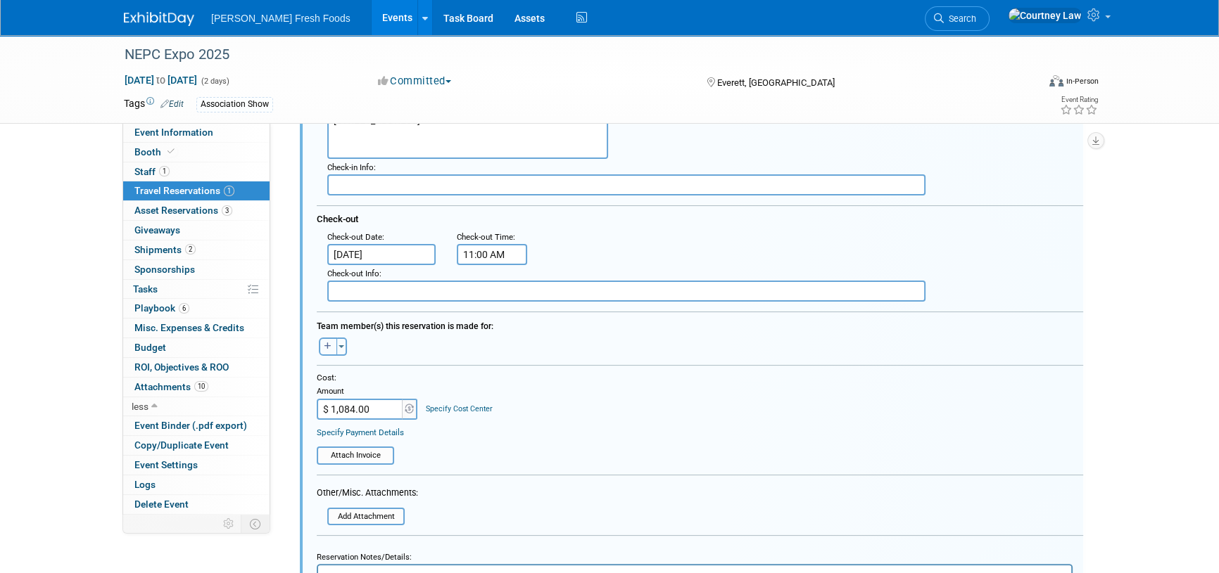
click at [327, 350] on button "button" at bounding box center [328, 347] width 18 height 18
select select
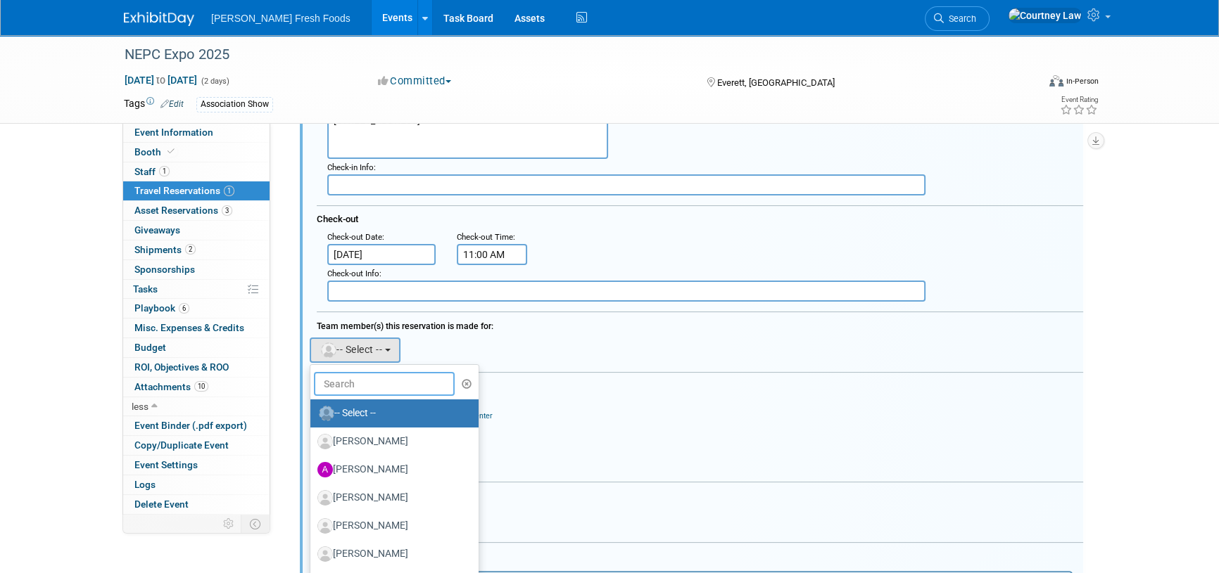
click at [354, 379] on input "text" at bounding box center [384, 384] width 141 height 24
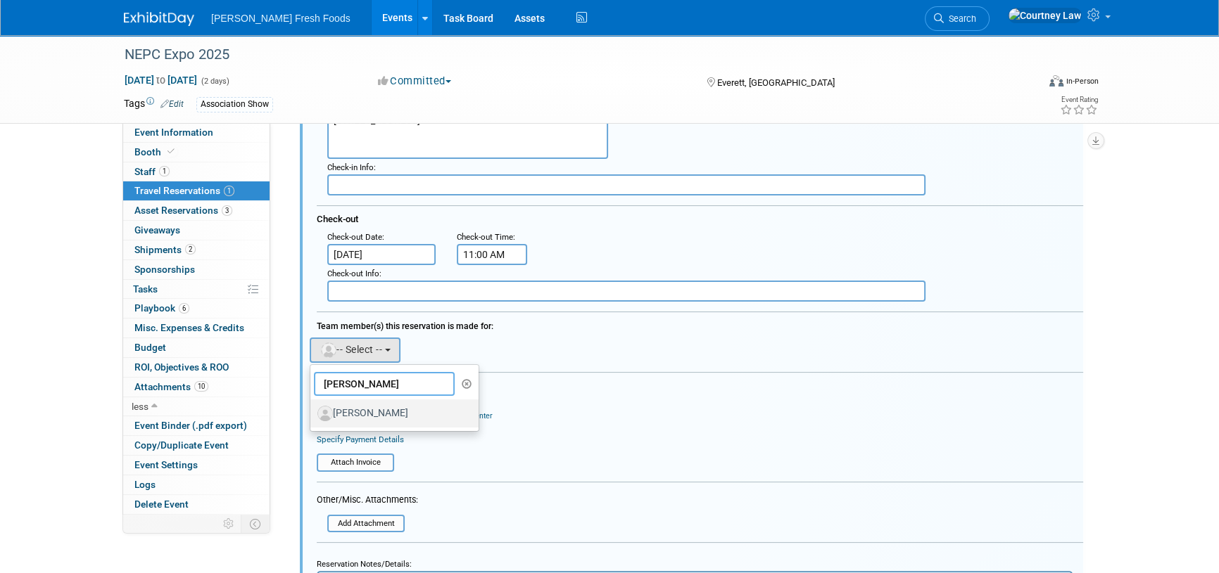
type input "riley"
click at [356, 402] on label "Riley Drexler" at bounding box center [390, 413] width 147 height 23
click at [312, 407] on input "Riley Drexler" at bounding box center [307, 411] width 9 height 9
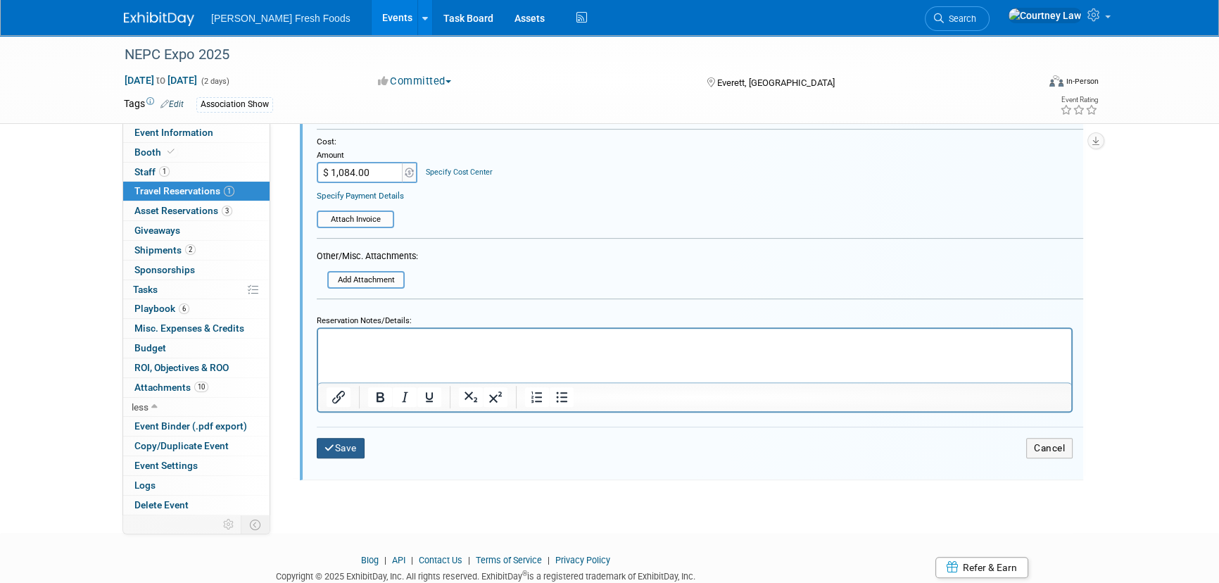
click at [359, 449] on button "Save" at bounding box center [341, 448] width 48 height 20
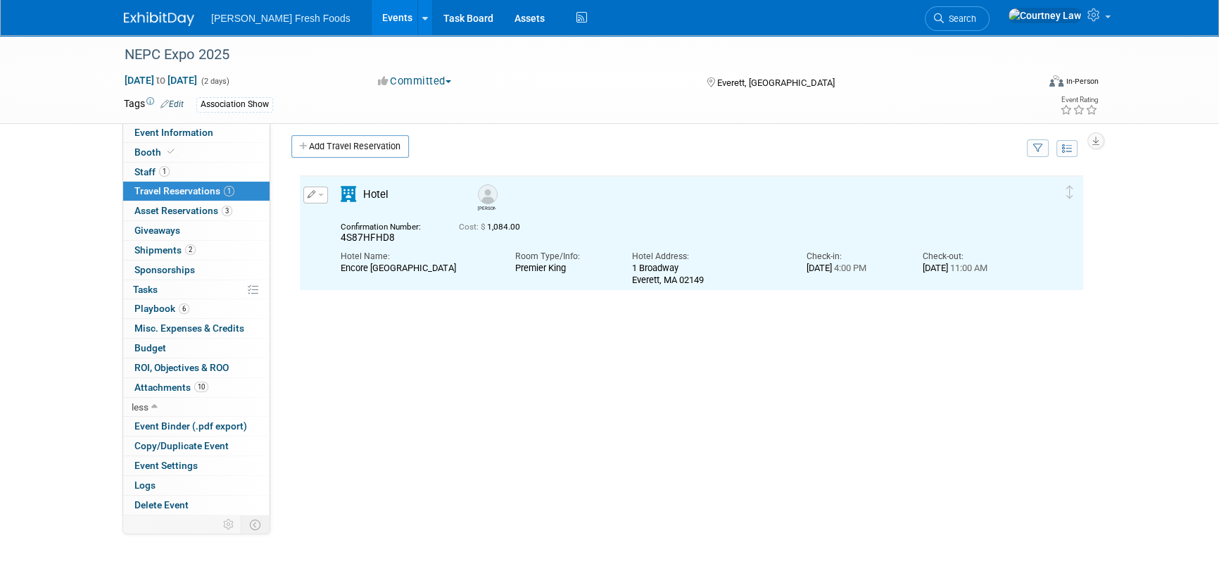
scroll to position [0, 0]
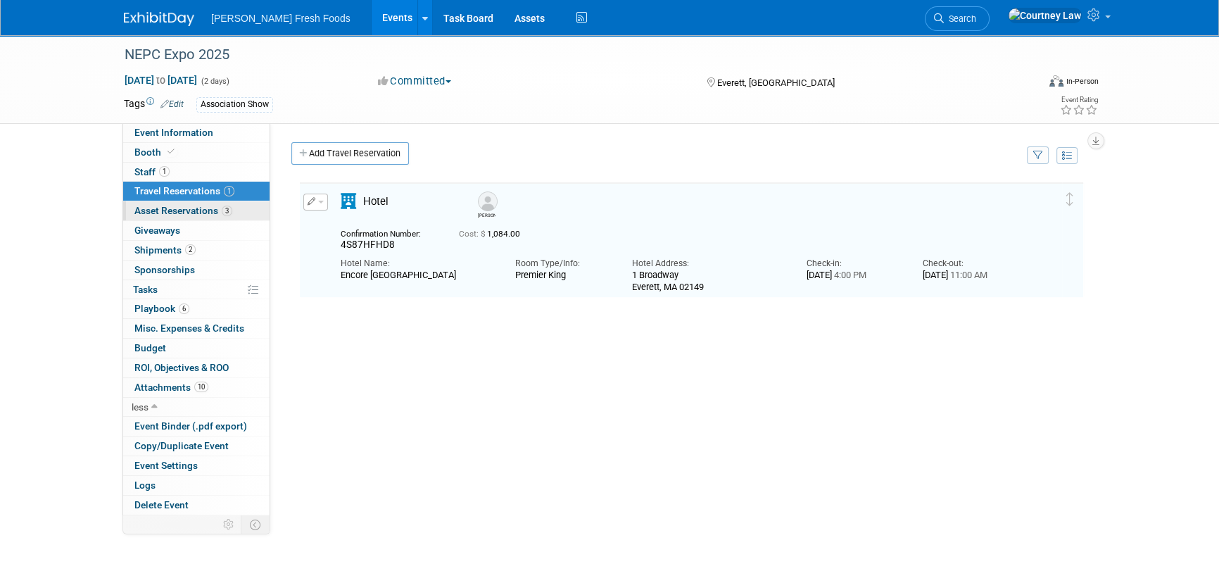
click at [176, 210] on span "Asset Reservations 3" at bounding box center [183, 210] width 98 height 11
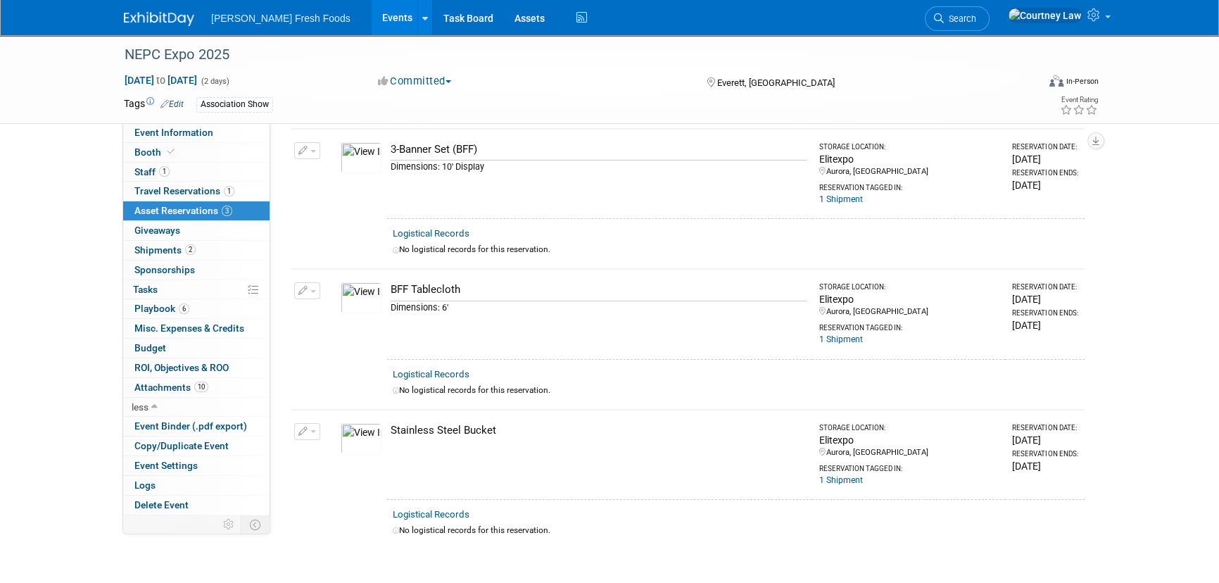
scroll to position [179, 0]
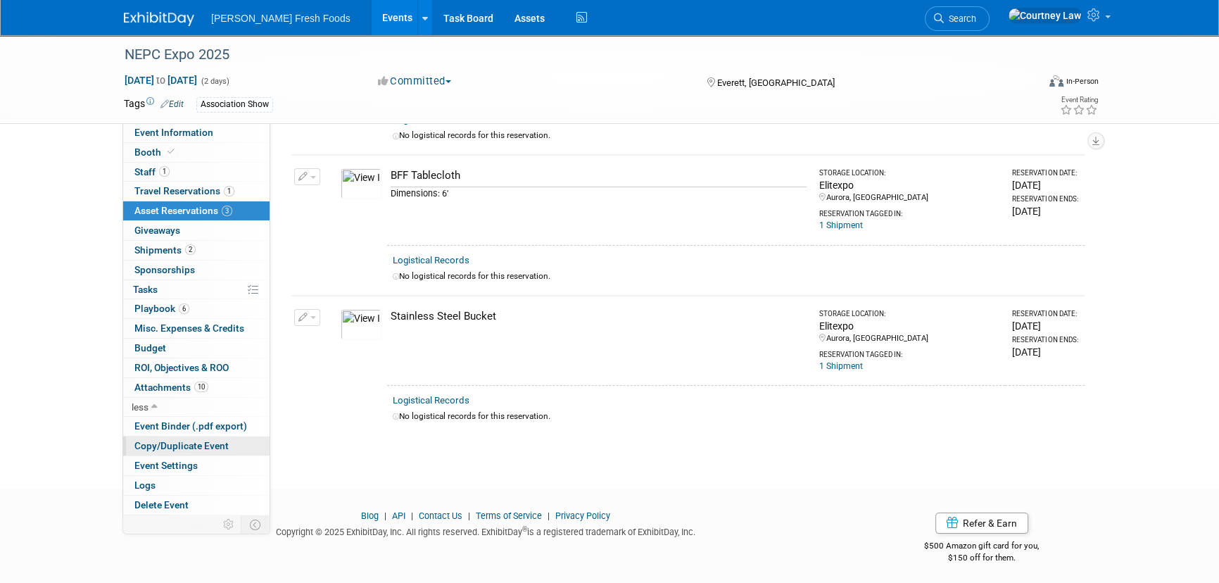
click at [196, 436] on link "Copy/Duplicate Event" at bounding box center [196, 445] width 146 height 19
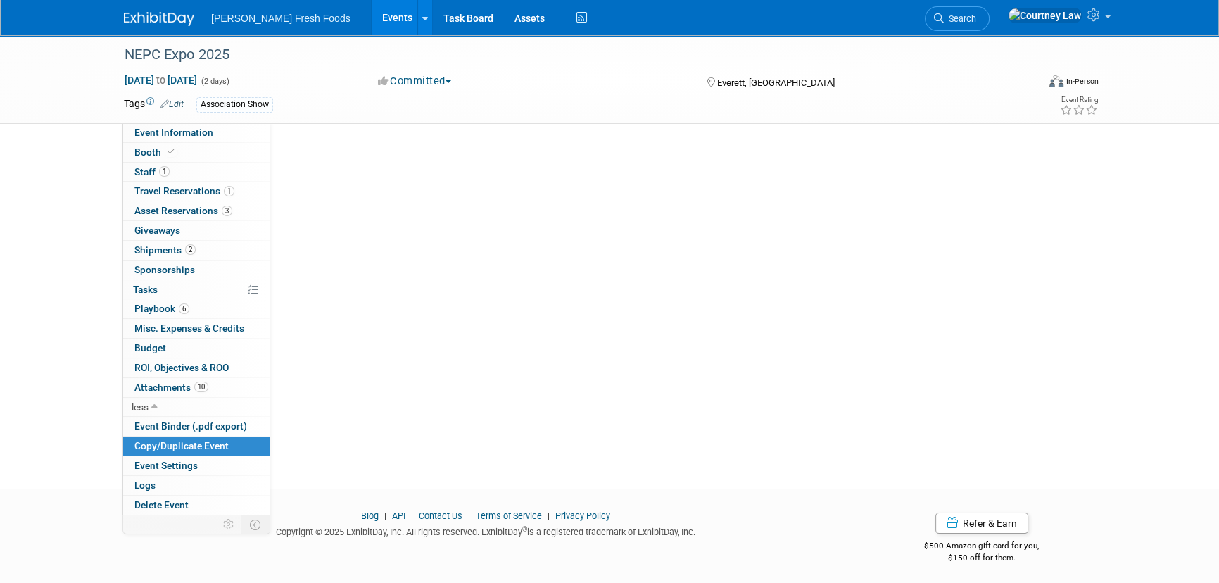
scroll to position [0, 0]
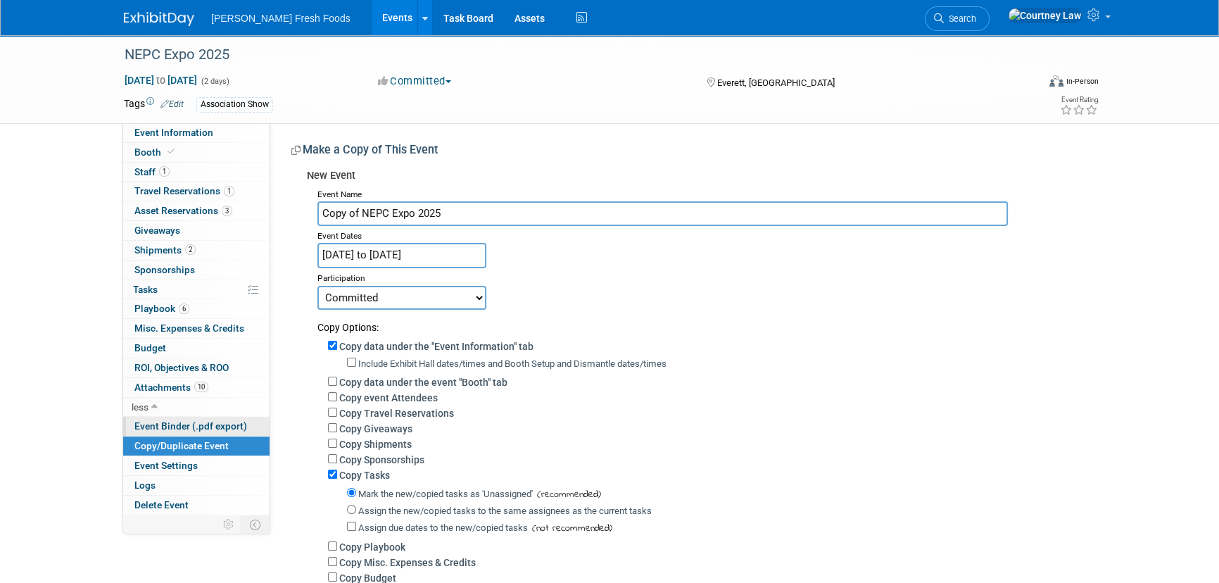
click at [193, 425] on span "Event Binder (.pdf export)" at bounding box center [190, 425] width 113 height 11
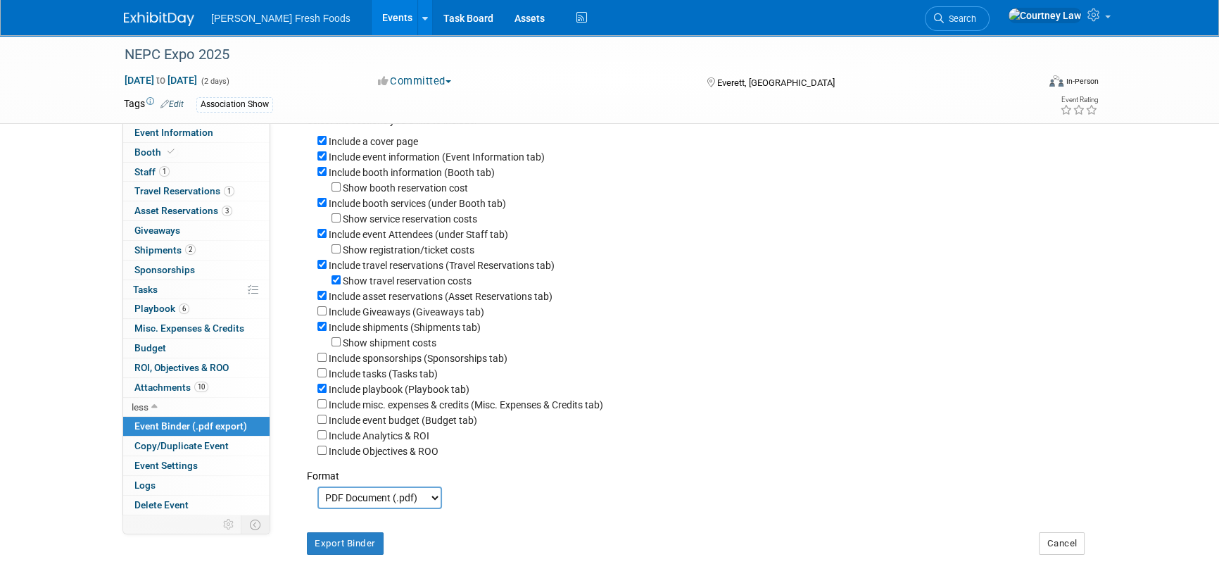
scroll to position [127, 0]
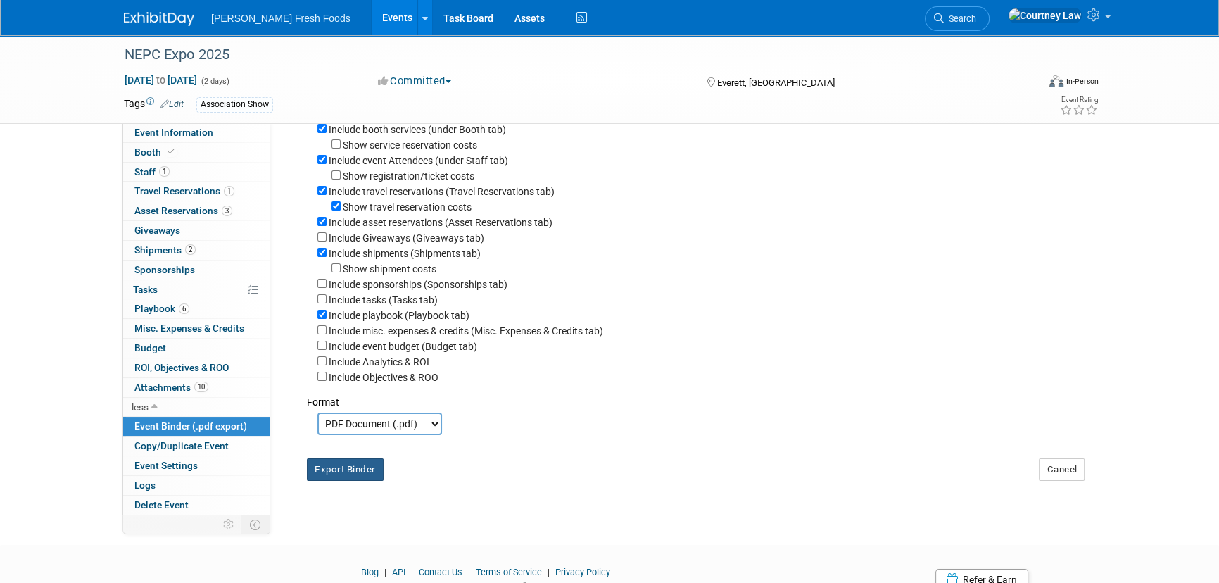
click at [349, 474] on button "Export Binder" at bounding box center [345, 469] width 77 height 23
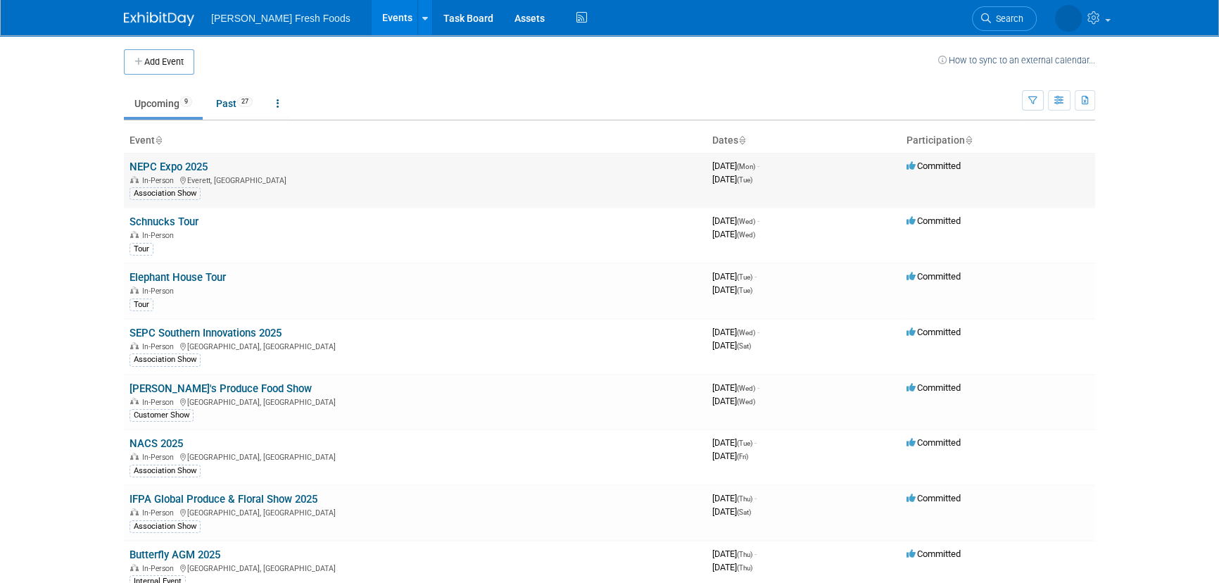
click at [201, 170] on link "NEPC Expo 2025" at bounding box center [168, 166] width 78 height 13
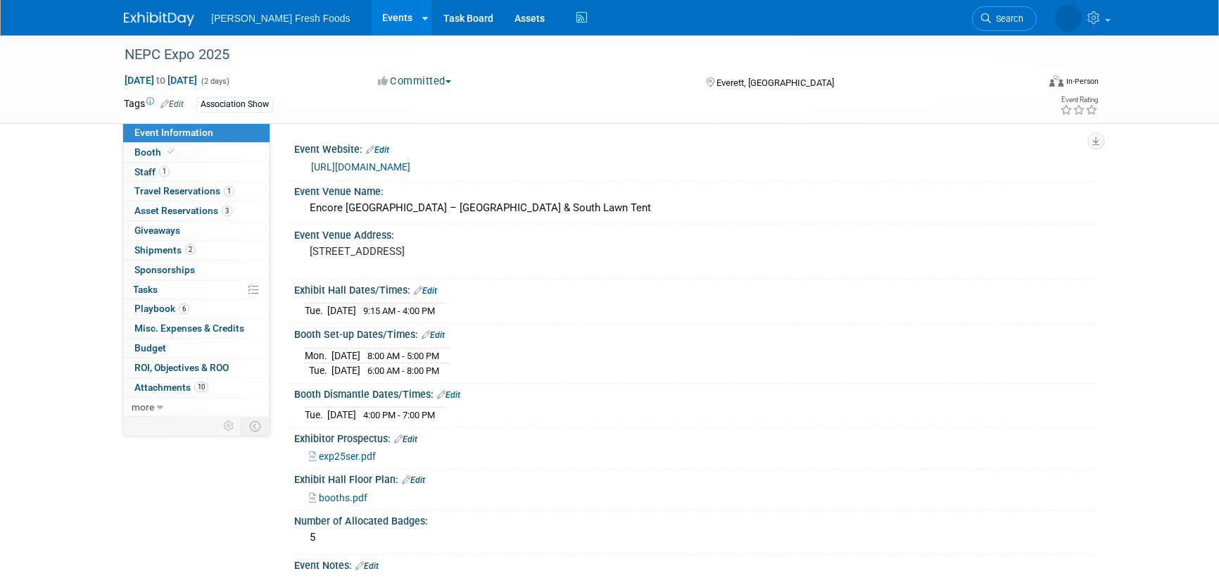
select select "Advanced Warehouse"
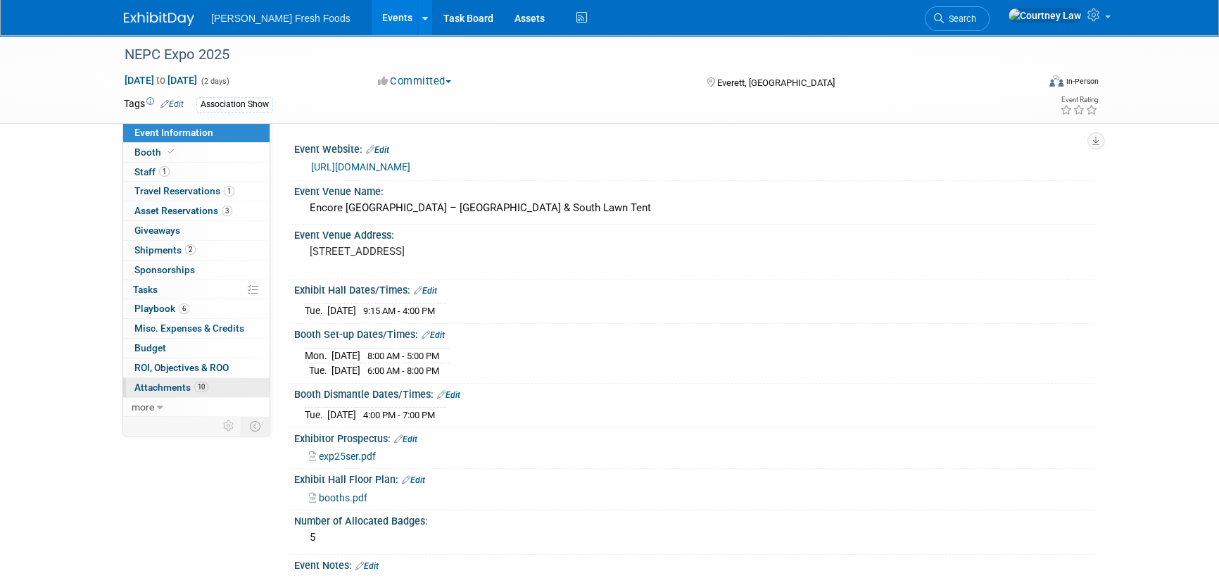
click at [145, 388] on span "Attachments 10" at bounding box center [171, 386] width 74 height 11
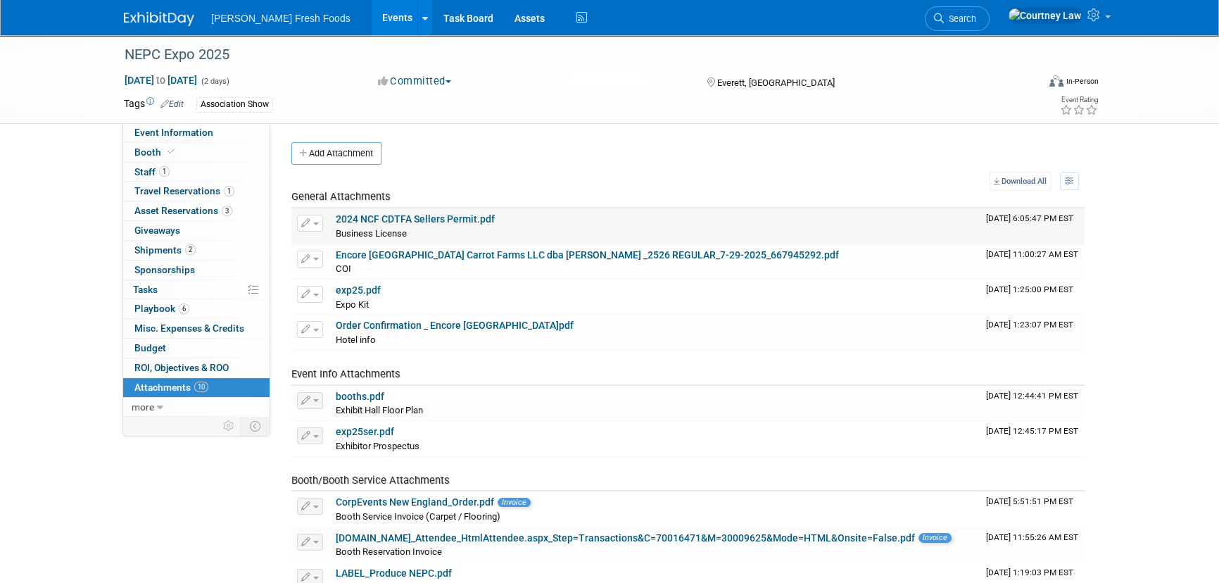
click at [450, 223] on link "2024 NCF CDTFA Sellers Permit.pdf" at bounding box center [415, 218] width 159 height 11
click at [505, 254] on link "Encore Boston Harbor_New Carrot Farms LLC dba Bolthouse _2526 REGULAR_7-29-2025…" at bounding box center [587, 254] width 503 height 11
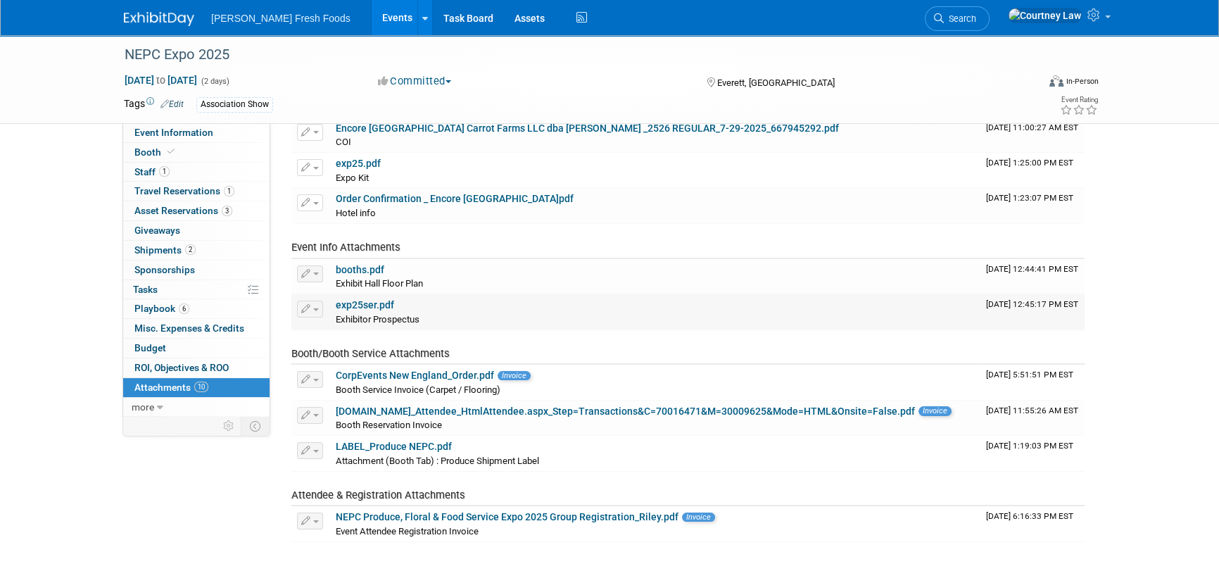
scroll to position [127, 0]
click at [465, 513] on link "NEPC Produce, Floral & Food Service Expo 2025 Group Registration_Riley.pdf" at bounding box center [507, 515] width 343 height 11
click at [414, 417] on div "Booth Reservation Invoice" at bounding box center [655, 424] width 639 height 14
click at [530, 407] on link "events.tpni.com_Attendee_HtmlAttendee.aspx_Step=Transactions&C=70016471&M=30009…" at bounding box center [625, 410] width 579 height 11
click at [355, 377] on link "CorpEvents New England_Order.pdf" at bounding box center [415, 374] width 158 height 11
